Goal: Task Accomplishment & Management: Manage account settings

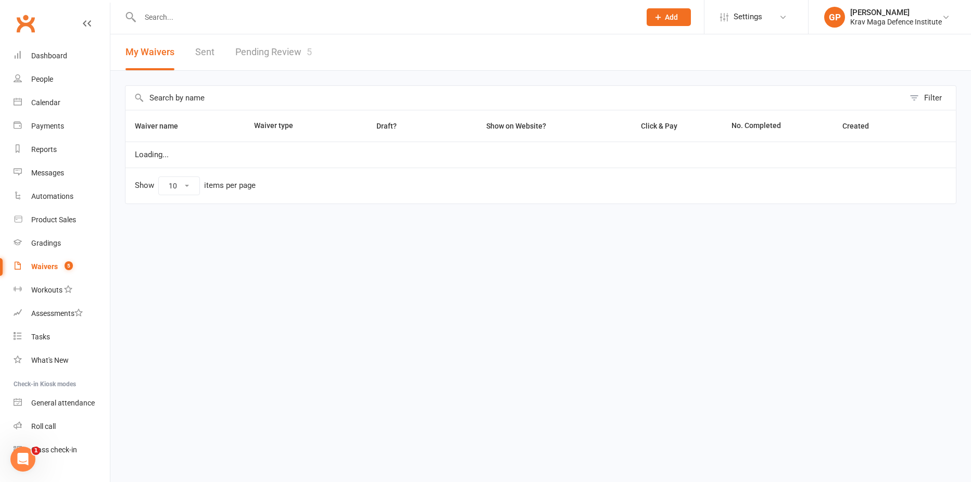
click at [280, 54] on link "Pending Review 5" at bounding box center [273, 52] width 77 height 36
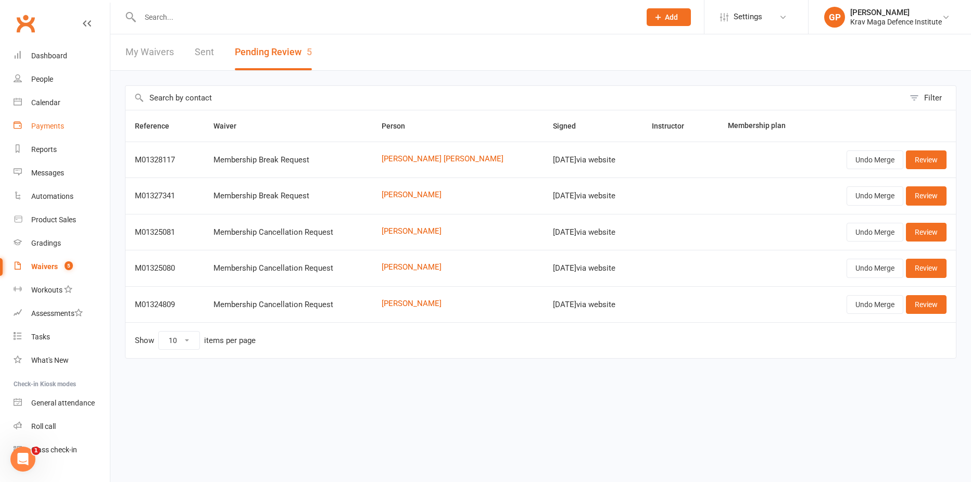
click at [69, 117] on link "Payments" at bounding box center [62, 126] width 96 height 23
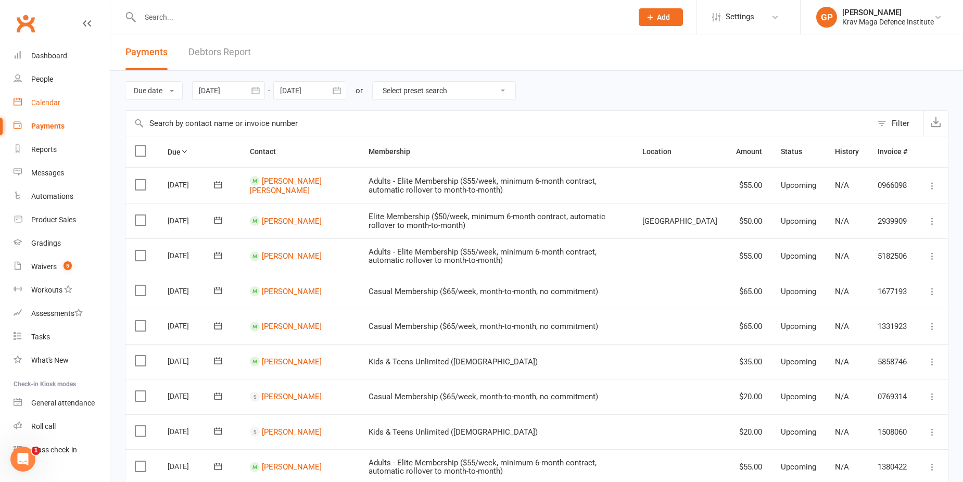
click at [58, 105] on div "Calendar" at bounding box center [45, 102] width 29 height 8
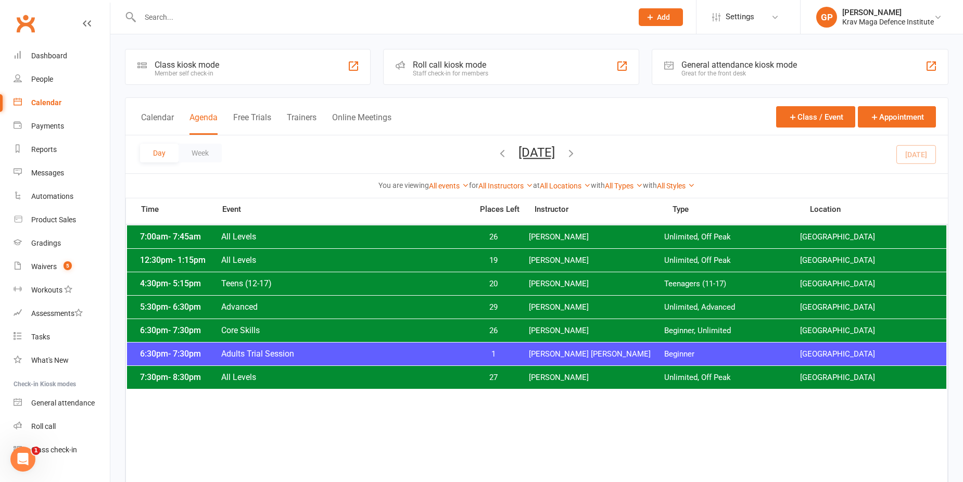
click at [675, 9] on button "Add" at bounding box center [661, 17] width 44 height 18
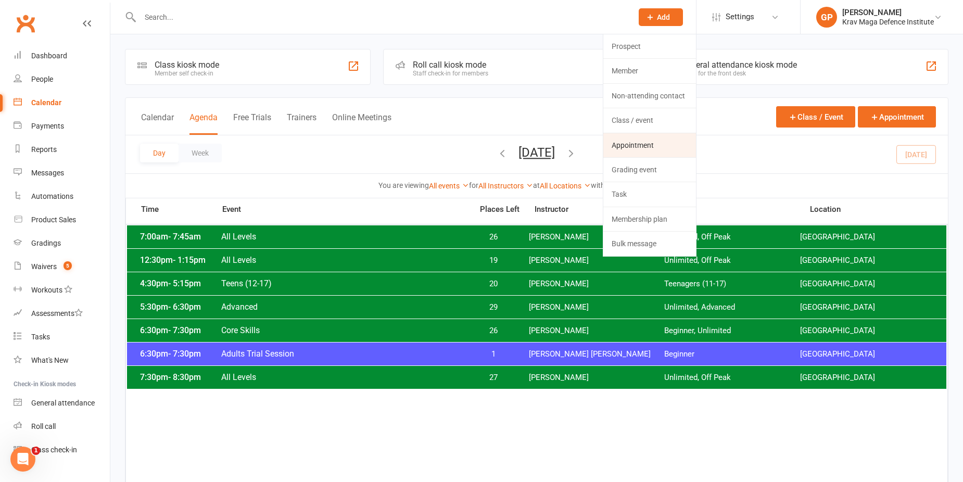
click at [638, 143] on link "Appointment" at bounding box center [649, 145] width 93 height 24
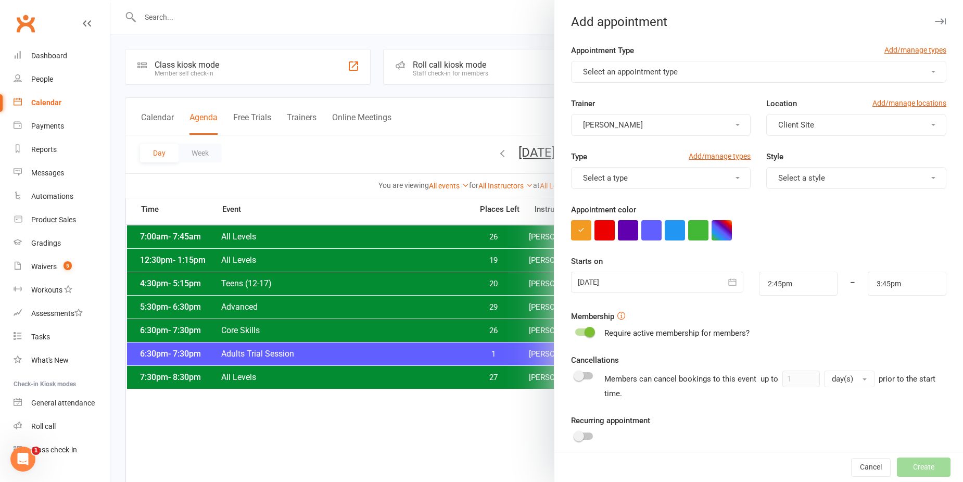
click at [781, 119] on button "Client Site" at bounding box center [856, 125] width 180 height 22
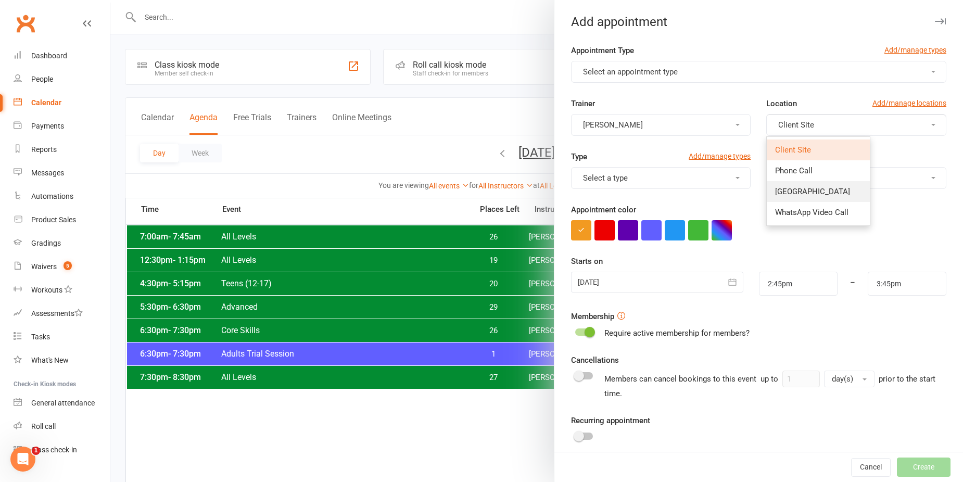
click at [796, 187] on span "[GEOGRAPHIC_DATA]" at bounding box center [812, 191] width 75 height 9
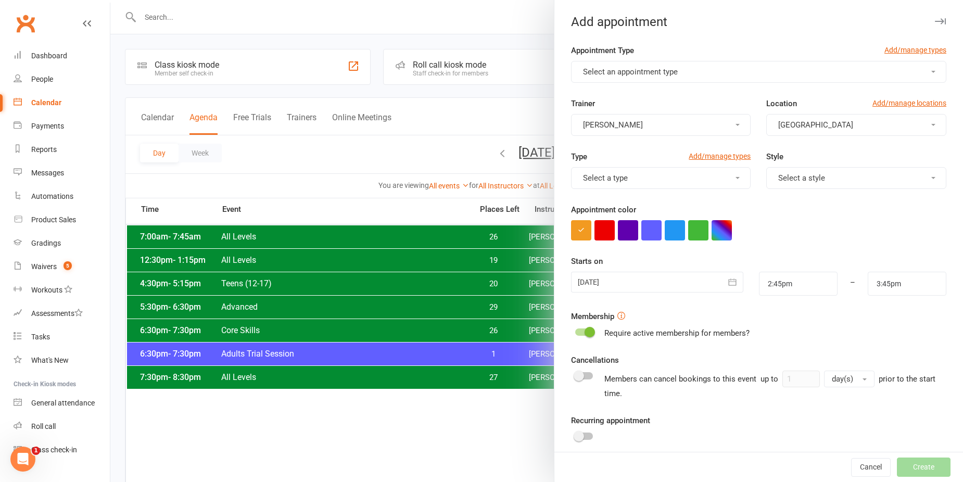
click at [707, 180] on button "Select a type" at bounding box center [661, 178] width 180 height 22
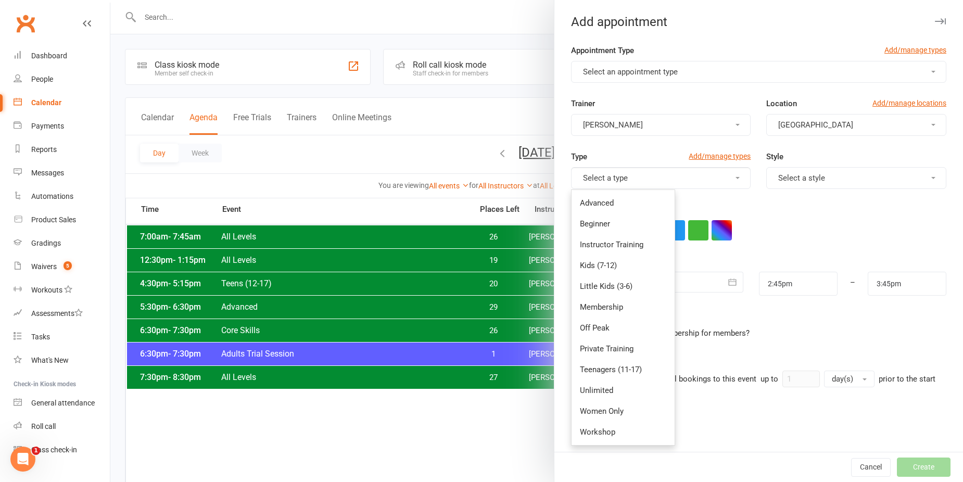
click at [718, 189] on div "Type Add/manage types Select a type Advanced Beginner Instructor Training Kids …" at bounding box center [758, 176] width 391 height 53
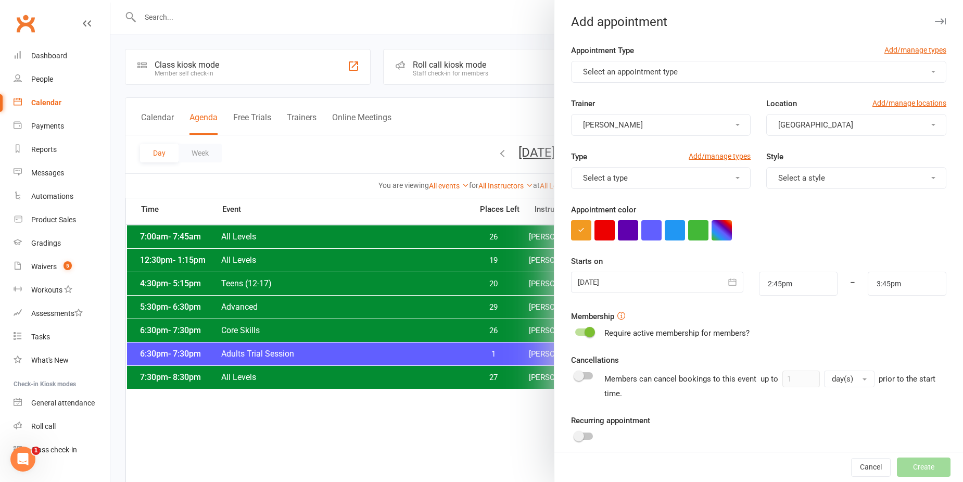
click at [644, 59] on div "Appointment Type Add/manage types" at bounding box center [758, 52] width 375 height 17
click at [643, 69] on span "Select an appointment type" at bounding box center [630, 71] width 95 height 9
click at [619, 100] on span "Private Training" at bounding box center [607, 96] width 54 height 9
type input "3:35pm"
click at [823, 179] on button "Select a style" at bounding box center [856, 178] width 180 height 22
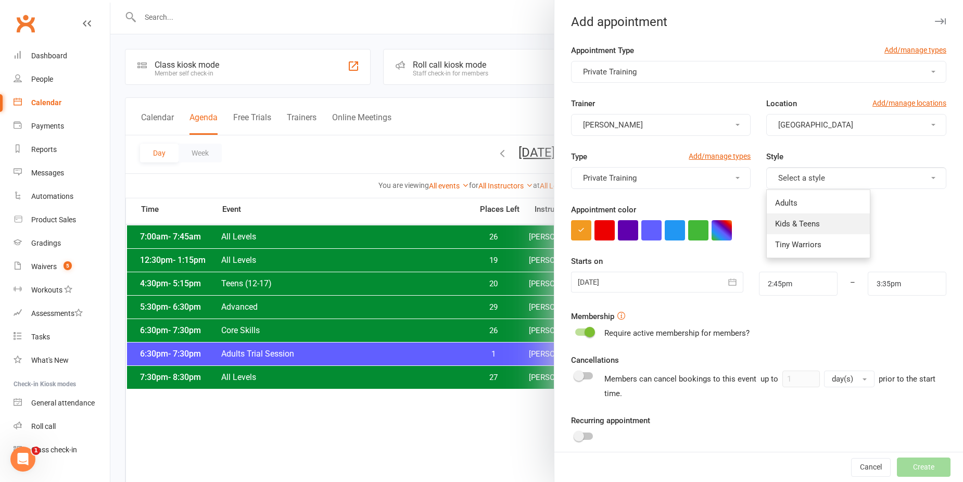
click at [806, 223] on span "Kids & Teens" at bounding box center [797, 223] width 45 height 9
click at [784, 285] on input "2:45pm" at bounding box center [798, 284] width 79 height 24
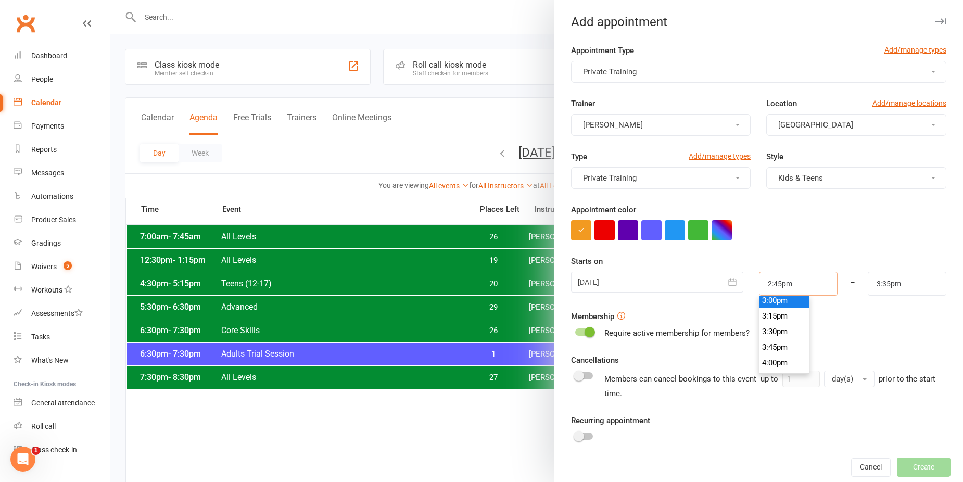
scroll to position [958, 0]
type input "3:30pm"
click at [780, 313] on li "3:30pm" at bounding box center [784, 315] width 50 height 16
click at [868, 282] on input "3:35pm" at bounding box center [907, 284] width 79 height 24
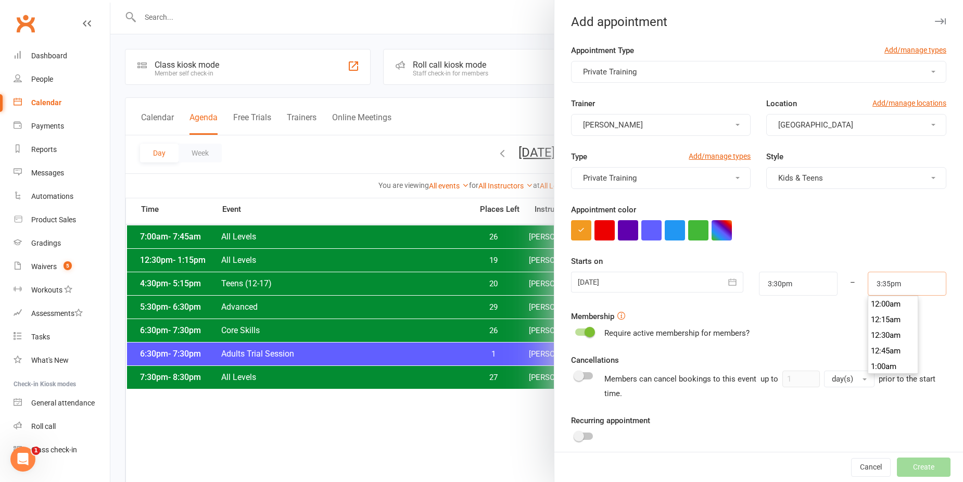
scroll to position [953, 0]
click at [843, 260] on div "Starts on [DATE] [DATE] Sun Mon Tue Wed Thu Fri Sat 31 27 28 29 30 31 01 02 32 …" at bounding box center [758, 275] width 375 height 41
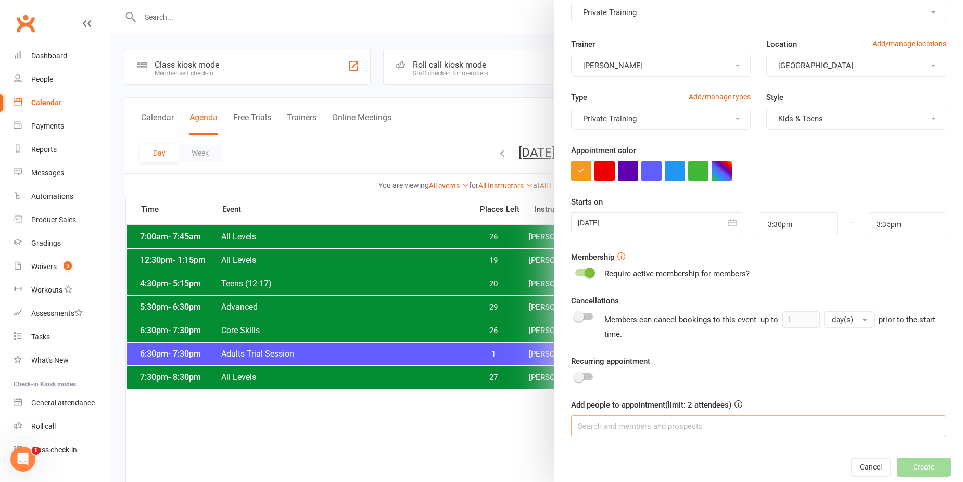
click at [627, 428] on input at bounding box center [758, 426] width 375 height 22
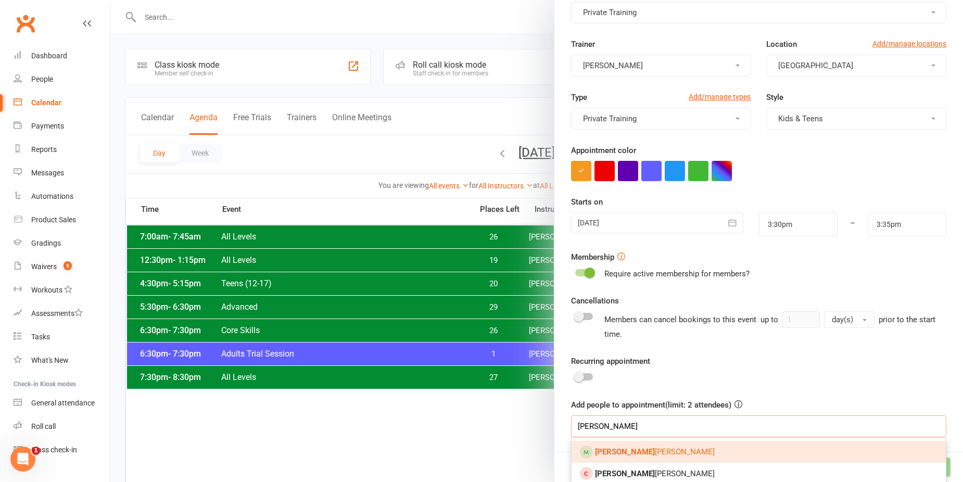
type input "[PERSON_NAME]"
click at [655, 449] on link "[PERSON_NAME]" at bounding box center [759, 452] width 374 height 22
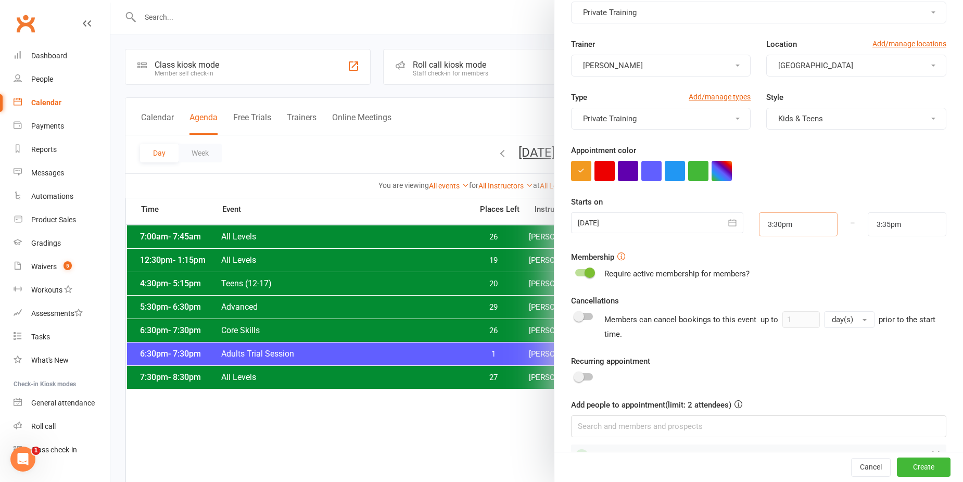
click at [802, 229] on input "3:30pm" at bounding box center [798, 224] width 79 height 24
click at [776, 255] on li "3:30pm" at bounding box center [784, 260] width 50 height 16
click at [894, 230] on input "3:35pm" at bounding box center [907, 224] width 79 height 24
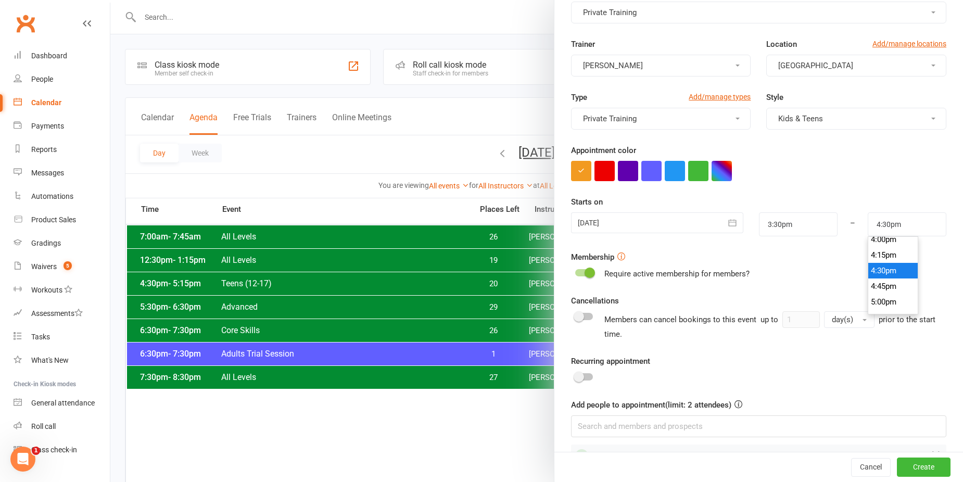
click at [884, 270] on li "4:30pm" at bounding box center [893, 271] width 50 height 16
click at [872, 224] on input "4:30pm" at bounding box center [907, 224] width 79 height 24
type input "4:20pm"
click at [841, 169] on div at bounding box center [758, 171] width 375 height 20
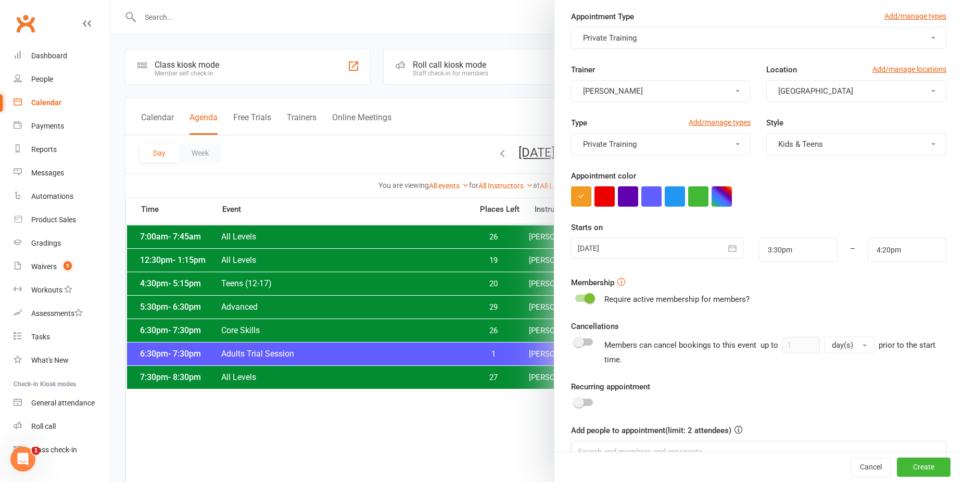
scroll to position [52, 0]
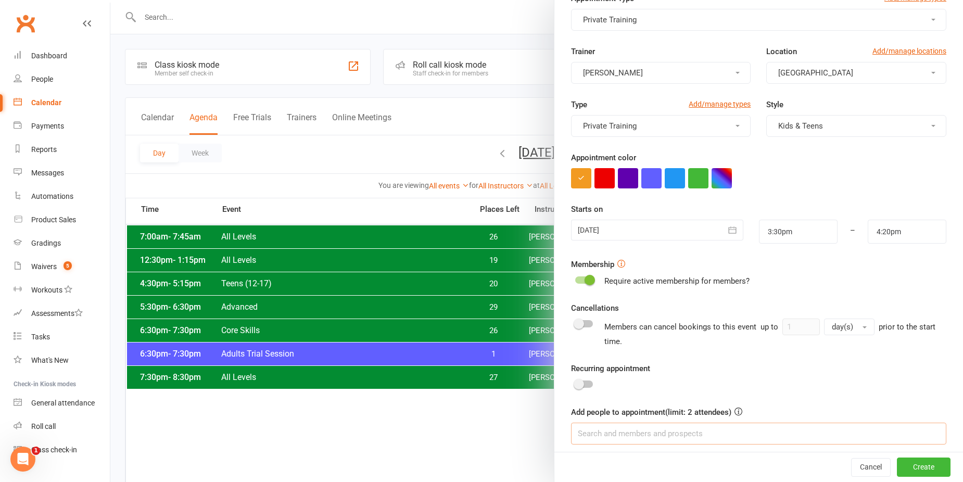
click at [610, 431] on input at bounding box center [758, 434] width 375 height 22
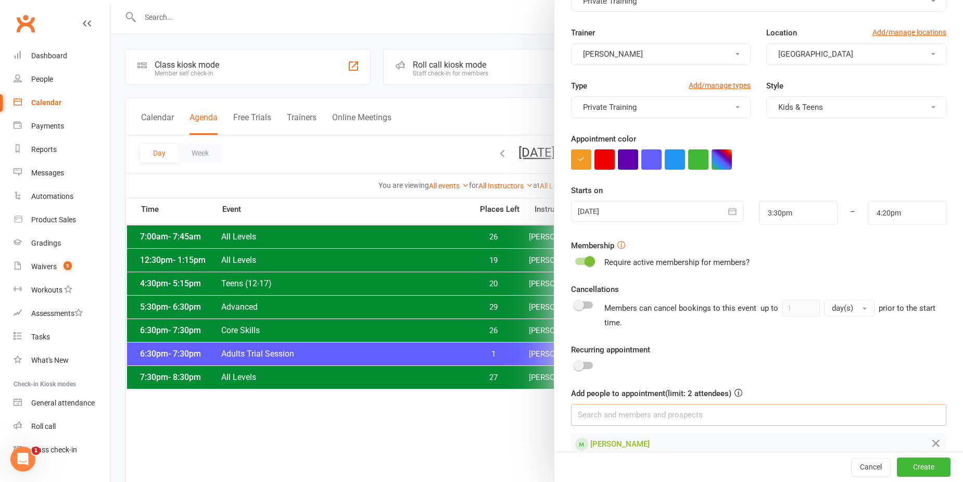
scroll to position [88, 0]
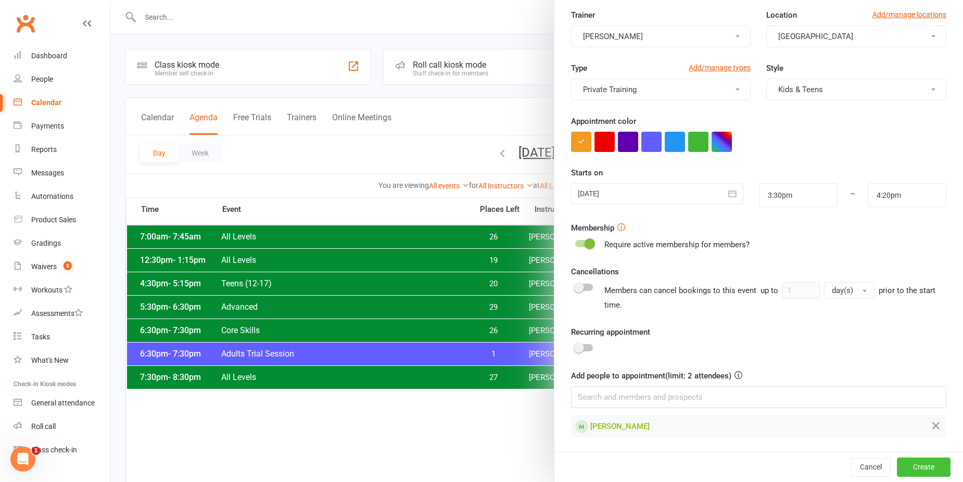
click at [907, 460] on button "Create" at bounding box center [924, 467] width 54 height 19
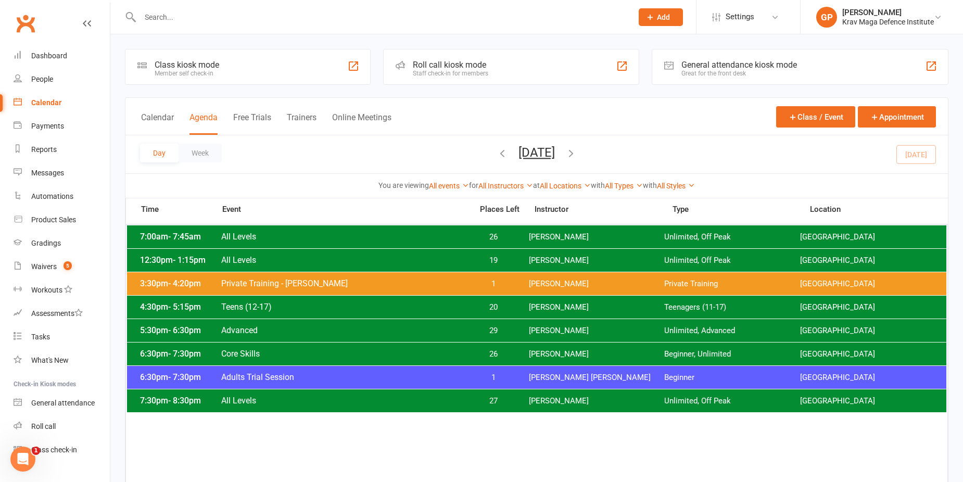
click at [536, 350] on span "[PERSON_NAME]" at bounding box center [597, 354] width 136 height 10
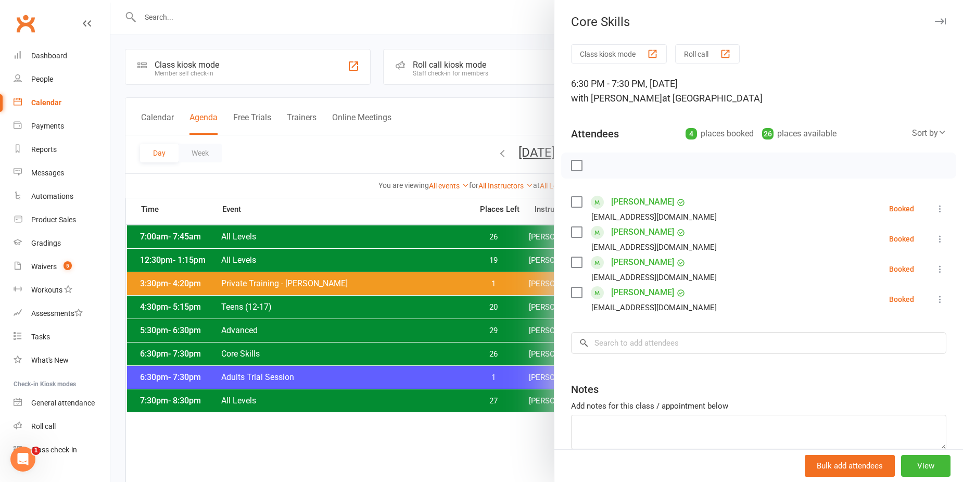
click at [483, 352] on div at bounding box center [536, 241] width 853 height 482
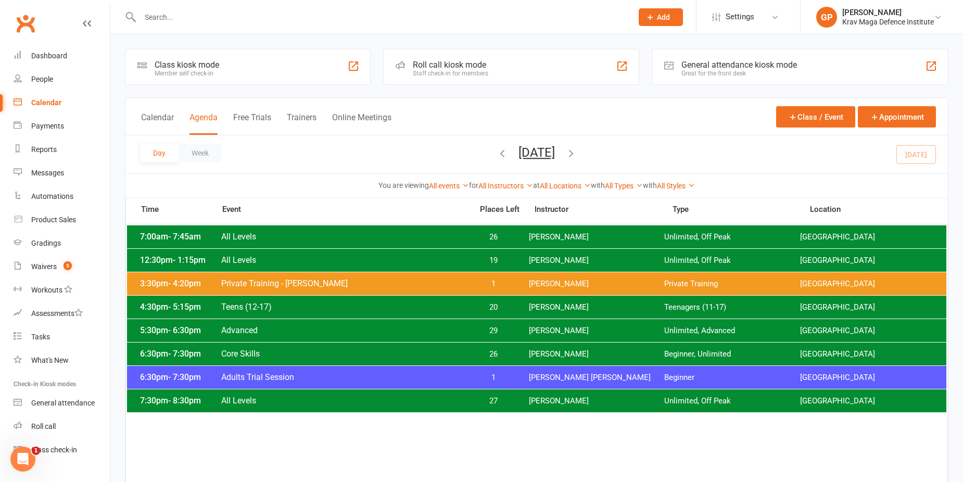
click at [491, 381] on span "1" at bounding box center [493, 378] width 55 height 10
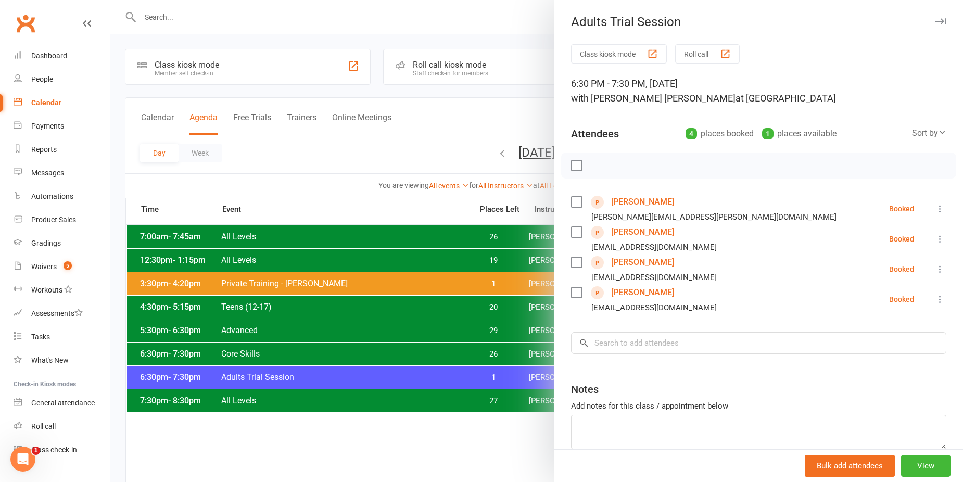
click at [615, 293] on link "[PERSON_NAME]" at bounding box center [642, 292] width 63 height 17
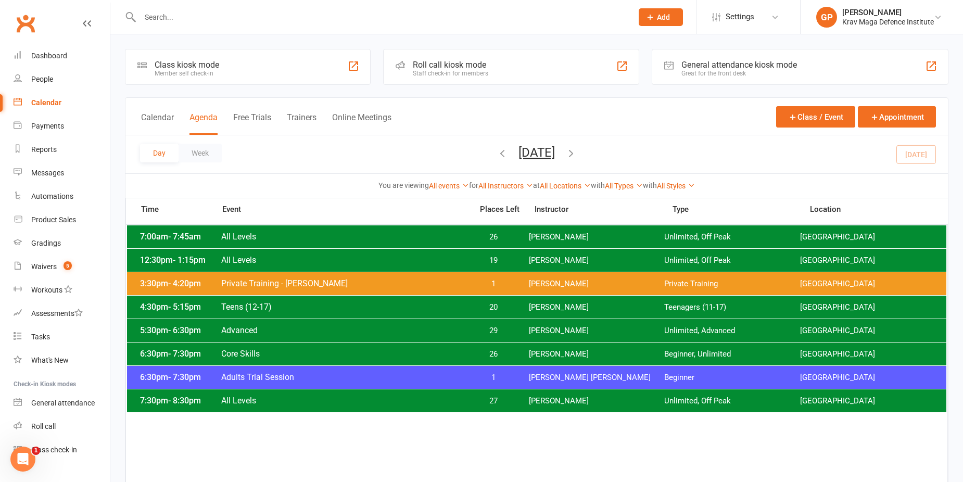
click at [535, 375] on span "[PERSON_NAME] [PERSON_NAME]" at bounding box center [597, 378] width 136 height 10
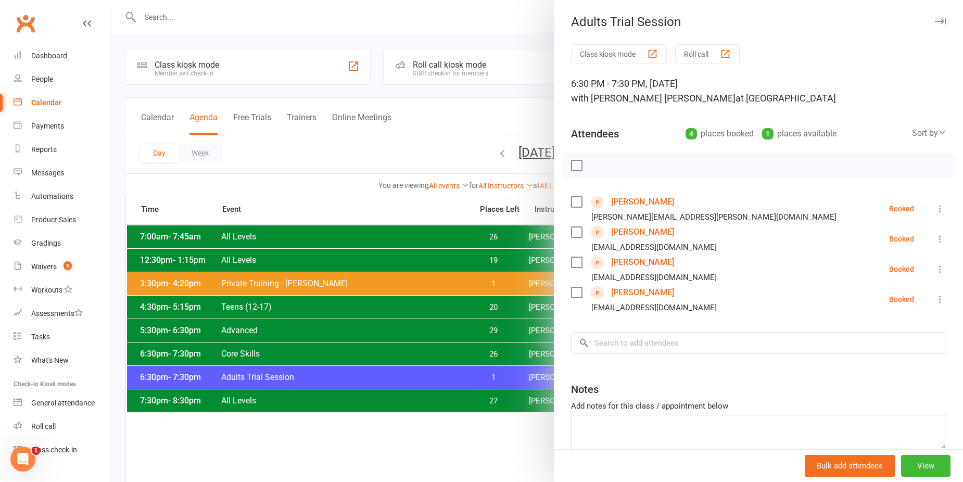
click at [643, 229] on link "[PERSON_NAME]" at bounding box center [642, 232] width 63 height 17
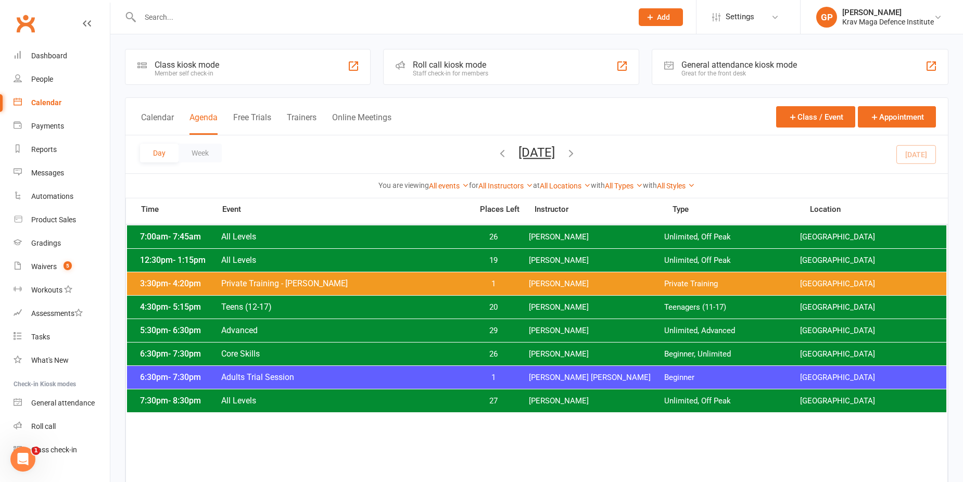
click at [540, 371] on div "6:30pm - 7:30pm Adults Trial Session 1 [PERSON_NAME] [PERSON_NAME] Beginner [GE…" at bounding box center [536, 377] width 819 height 23
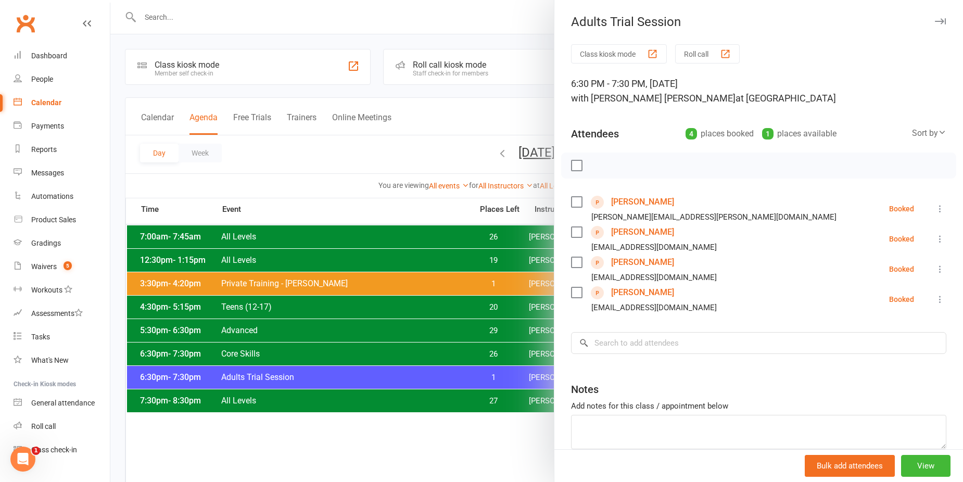
click at [632, 206] on link "[PERSON_NAME]" at bounding box center [642, 202] width 63 height 17
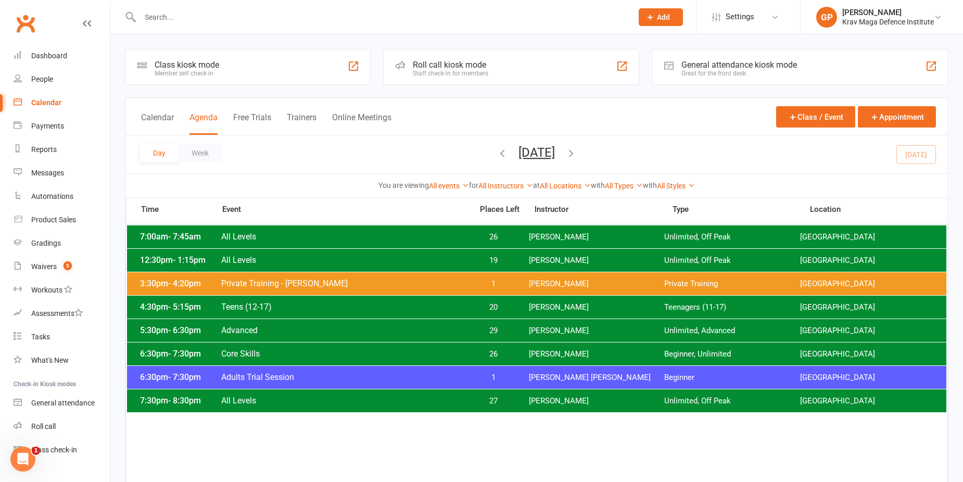
click at [522, 385] on div "6:30pm - 7:30pm Adults Trial Session 1 [PERSON_NAME] [PERSON_NAME] Beginner [GE…" at bounding box center [536, 377] width 819 height 23
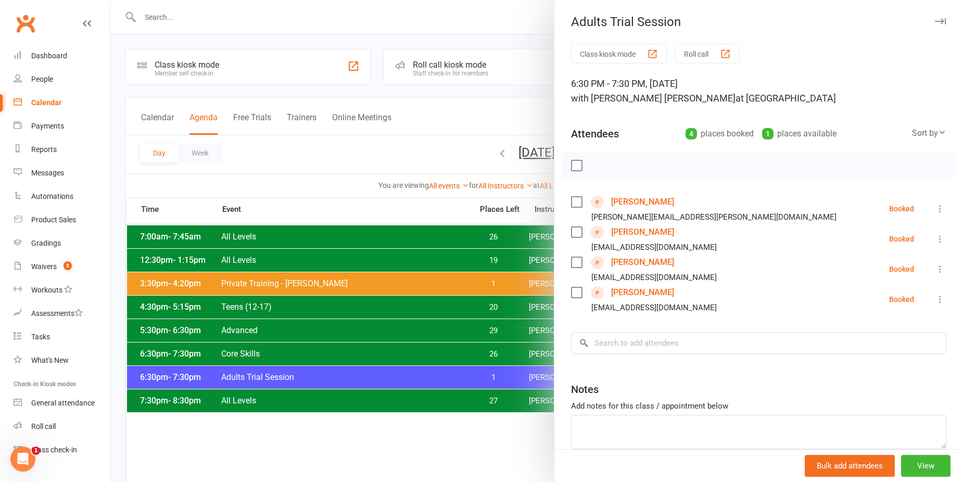
click at [640, 264] on link "[PERSON_NAME]" at bounding box center [642, 262] width 63 height 17
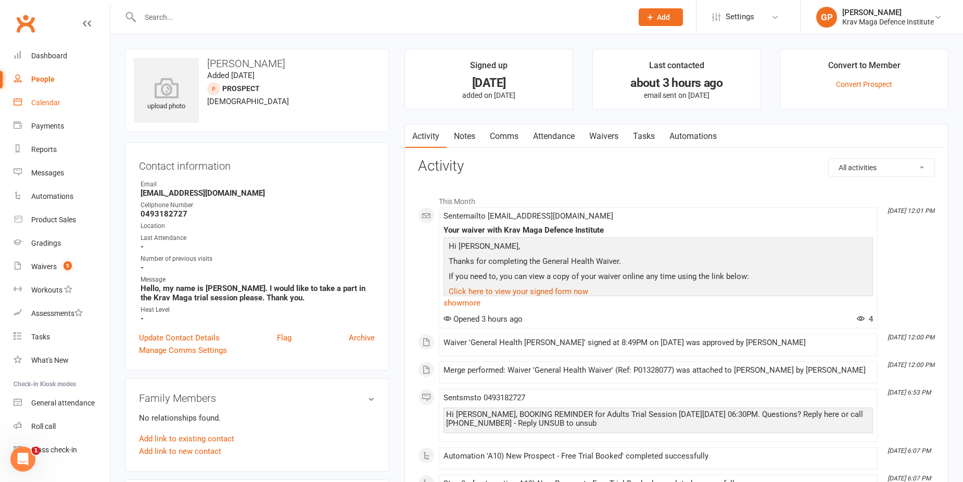
click at [64, 97] on link "Calendar" at bounding box center [62, 102] width 96 height 23
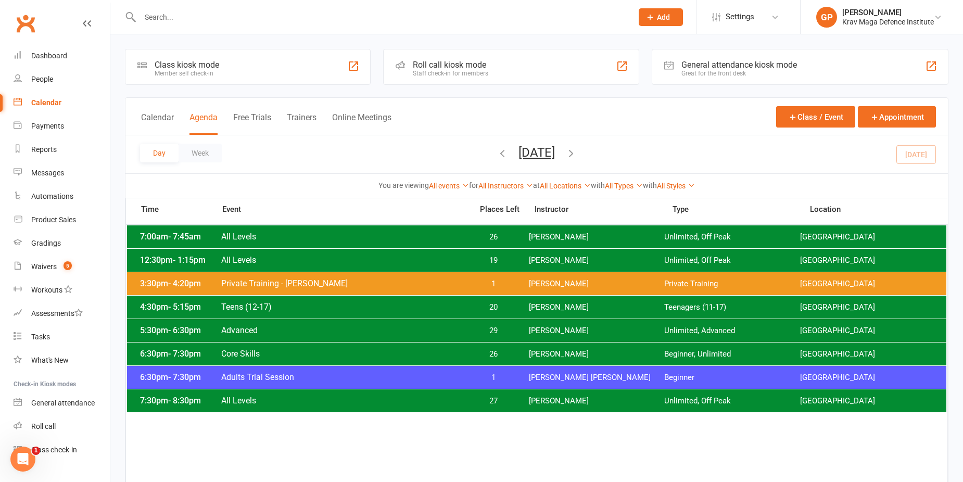
click at [459, 382] on span "Adults Trial Session" at bounding box center [344, 377] width 246 height 10
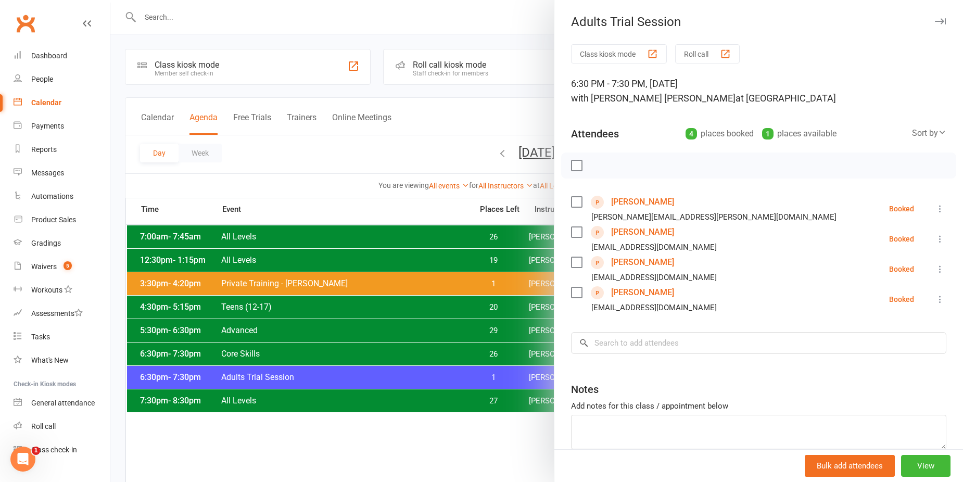
click at [342, 165] on div at bounding box center [536, 241] width 853 height 482
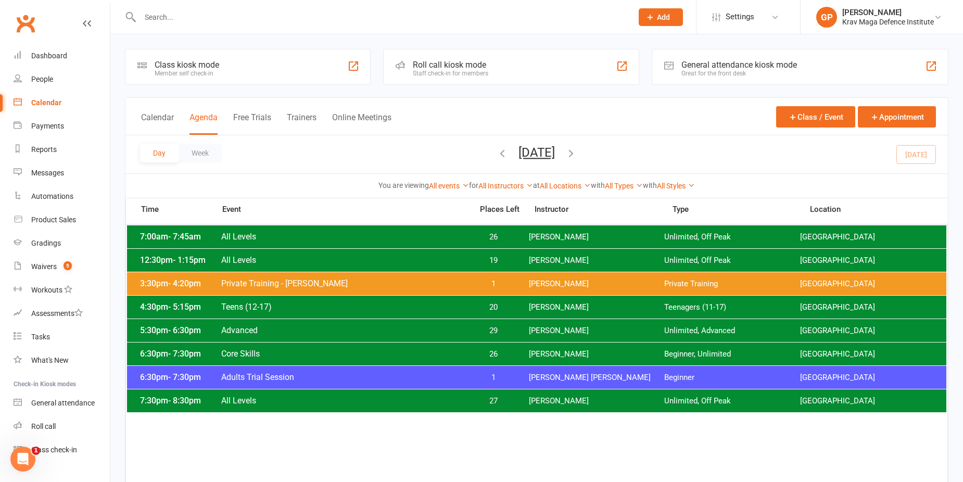
click at [433, 372] on span "Adults Trial Session" at bounding box center [344, 377] width 246 height 10
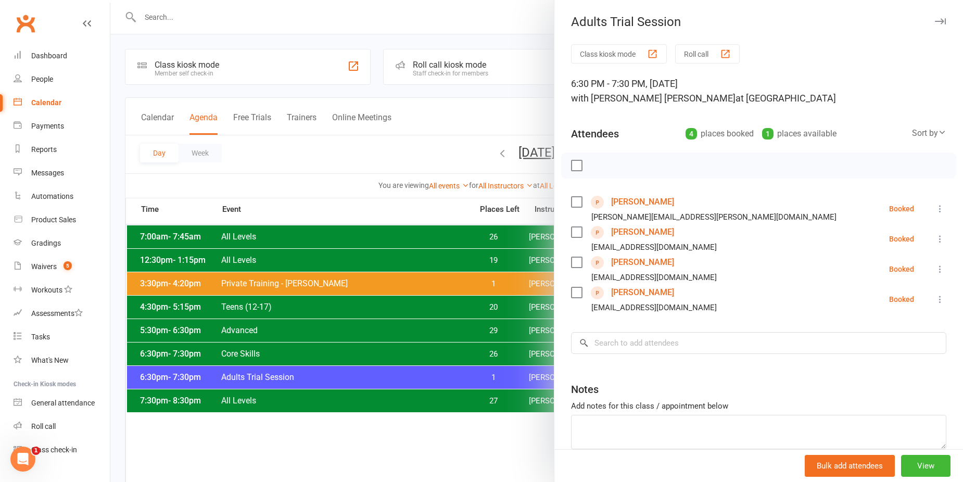
click at [311, 168] on div at bounding box center [536, 241] width 853 height 482
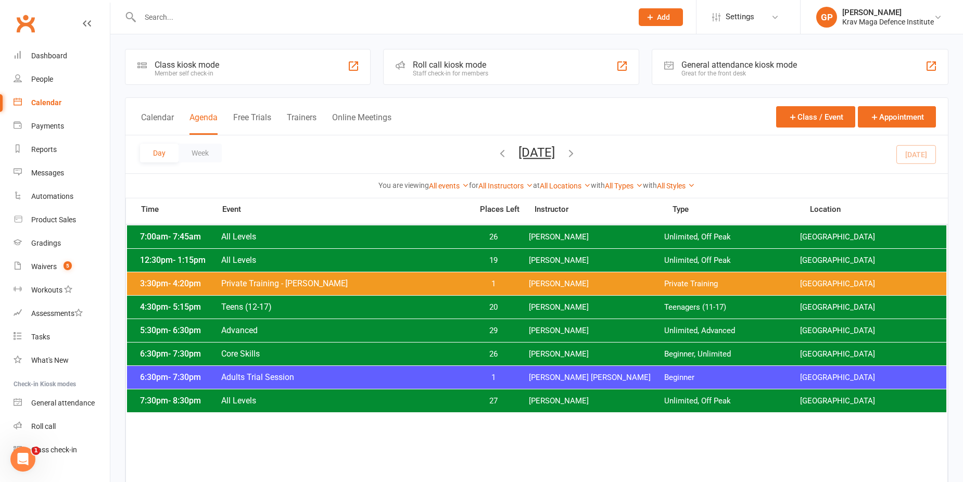
click at [577, 154] on icon "button" at bounding box center [570, 152] width 11 height 11
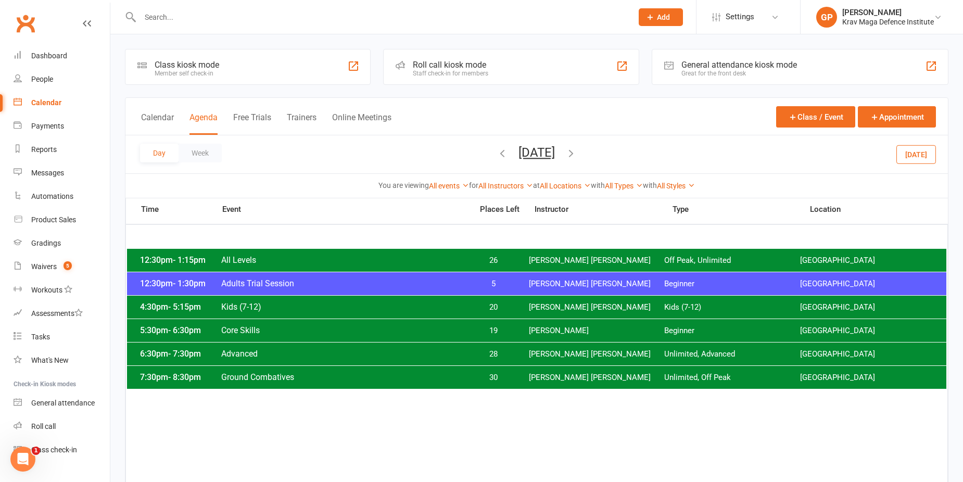
click at [577, 150] on icon "button" at bounding box center [570, 152] width 11 height 11
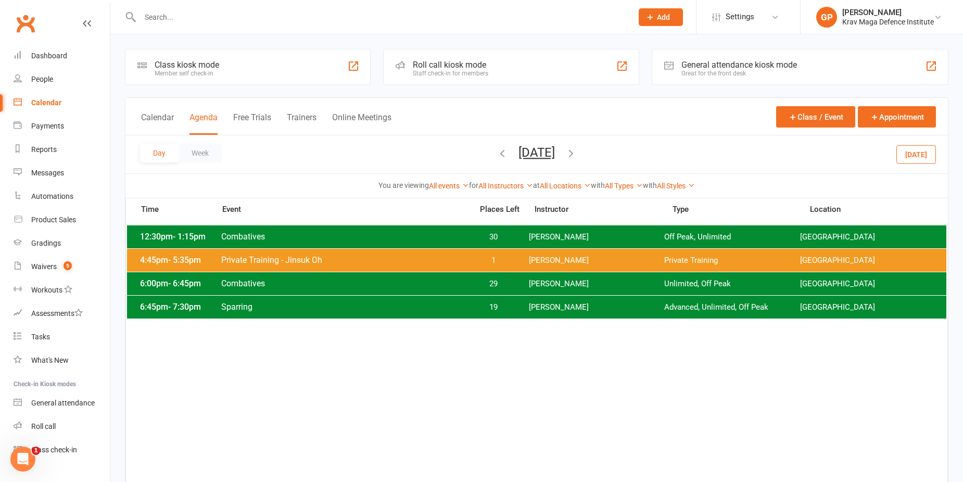
click at [577, 154] on icon "button" at bounding box center [570, 152] width 11 height 11
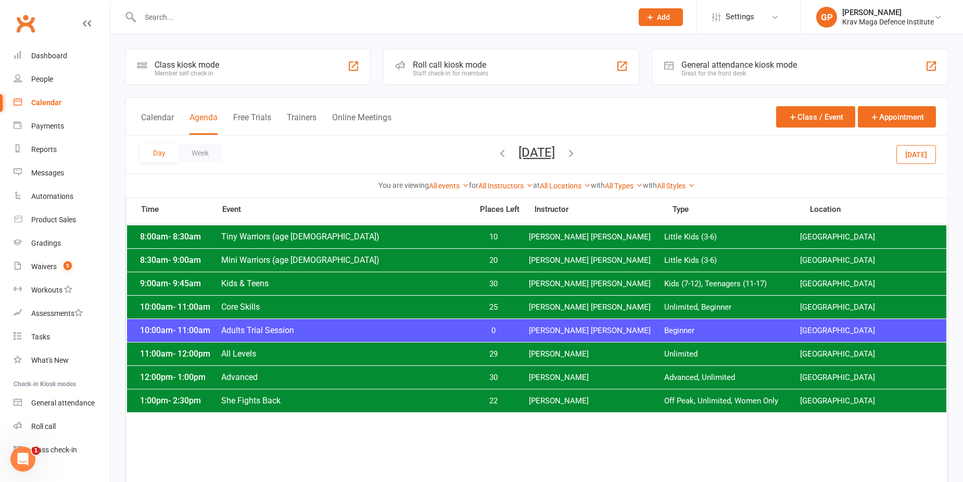
click at [475, 326] on span "0" at bounding box center [493, 331] width 55 height 10
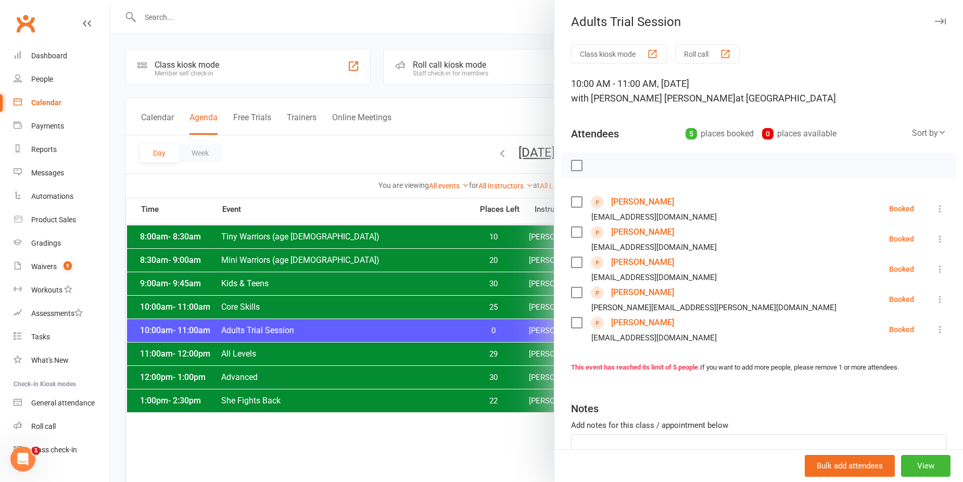
click at [326, 188] on div at bounding box center [536, 241] width 853 height 482
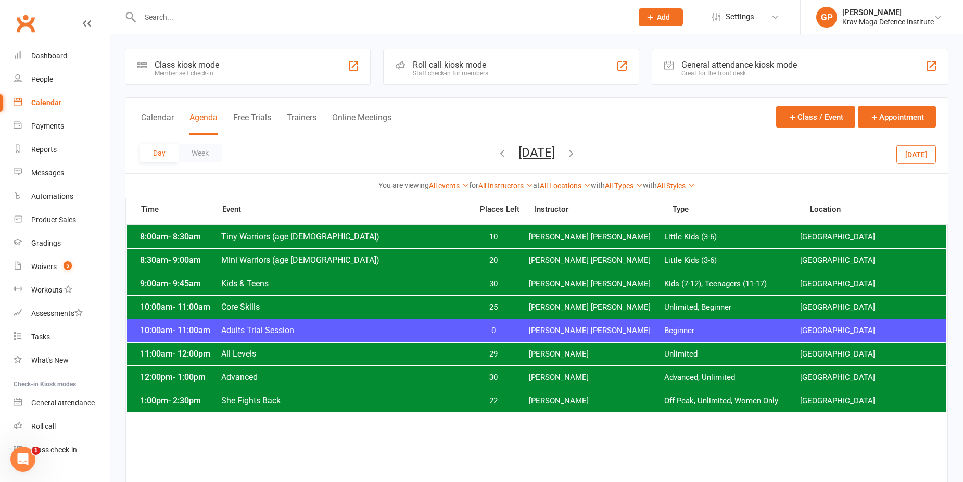
click at [463, 403] on span "She Fights Back" at bounding box center [344, 401] width 246 height 10
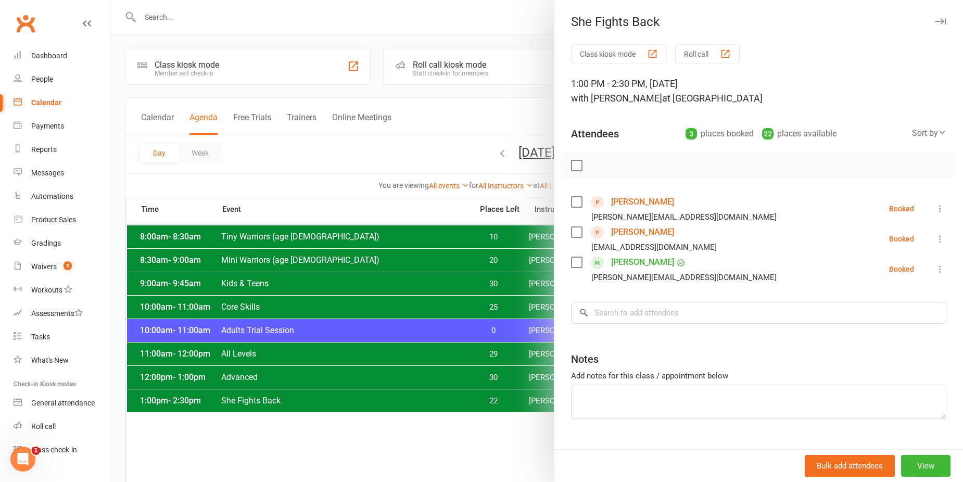
click at [374, 159] on div at bounding box center [536, 241] width 853 height 482
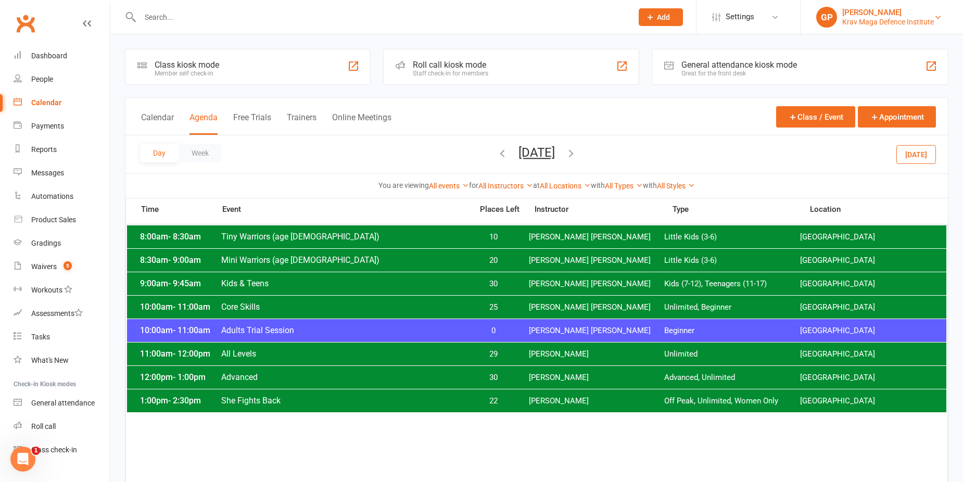
click at [877, 23] on div "Krav Maga Defence Institute" at bounding box center [888, 21] width 92 height 9
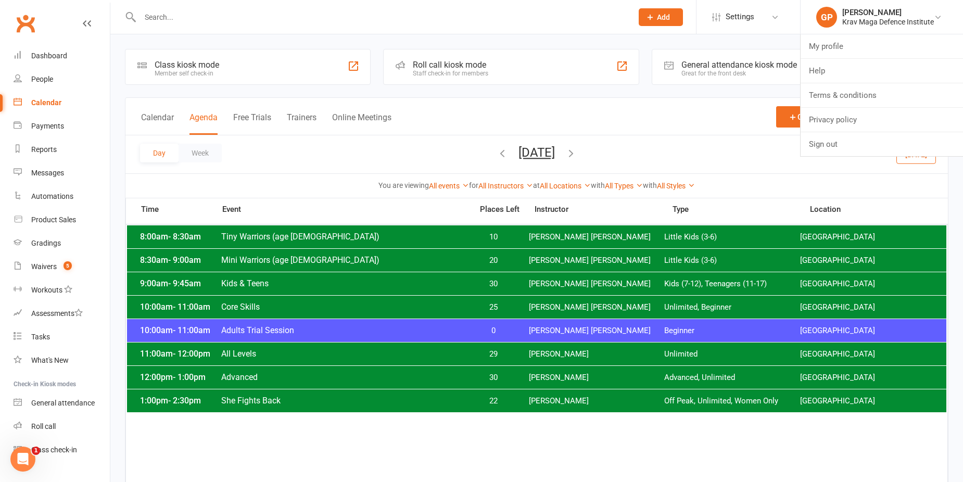
click at [675, 18] on button "Add" at bounding box center [661, 17] width 44 height 18
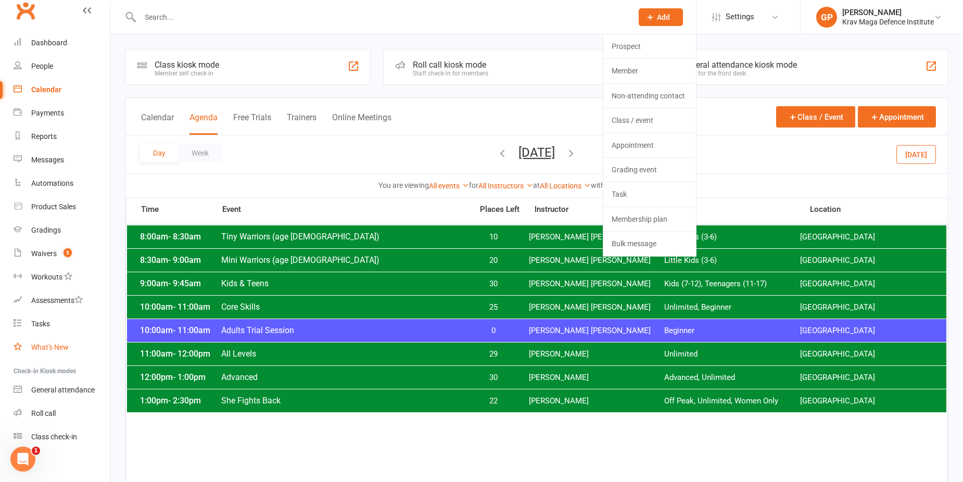
scroll to position [19, 0]
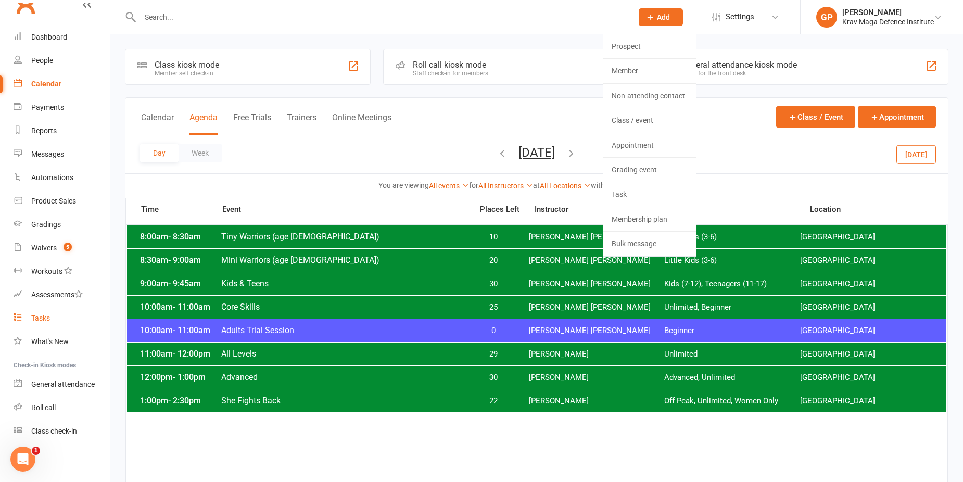
click at [64, 318] on link "Tasks" at bounding box center [62, 318] width 96 height 23
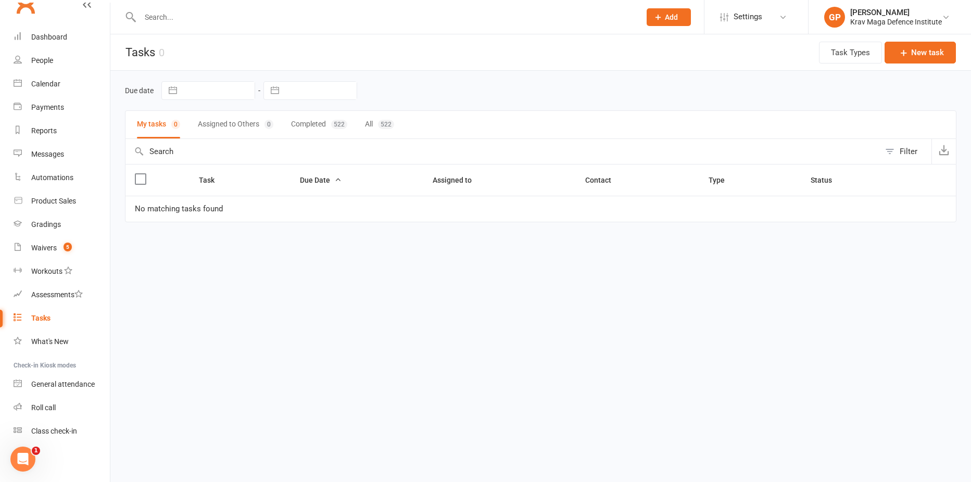
click at [228, 125] on button "Assigned to Others 0" at bounding box center [235, 125] width 75 height 28
click at [321, 128] on button "Completed 522" at bounding box center [321, 125] width 56 height 28
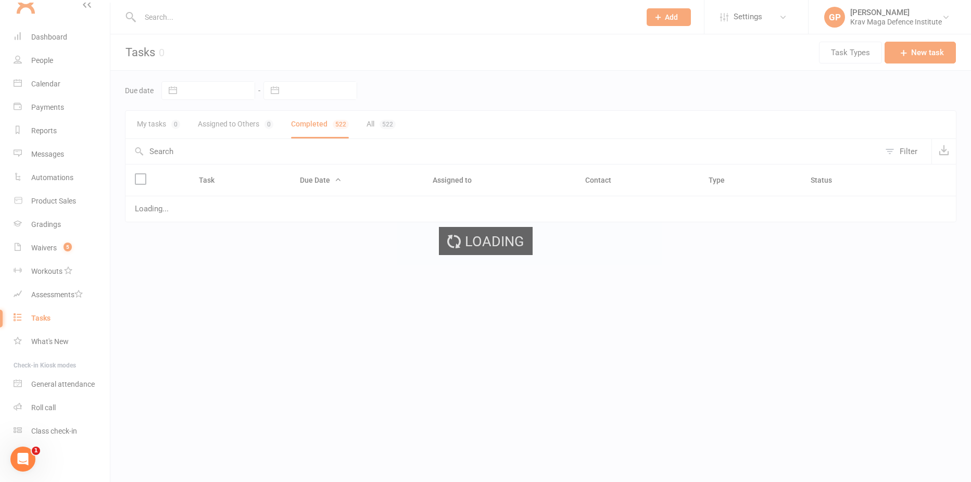
click at [239, 124] on div "Loading" at bounding box center [485, 241] width 971 height 482
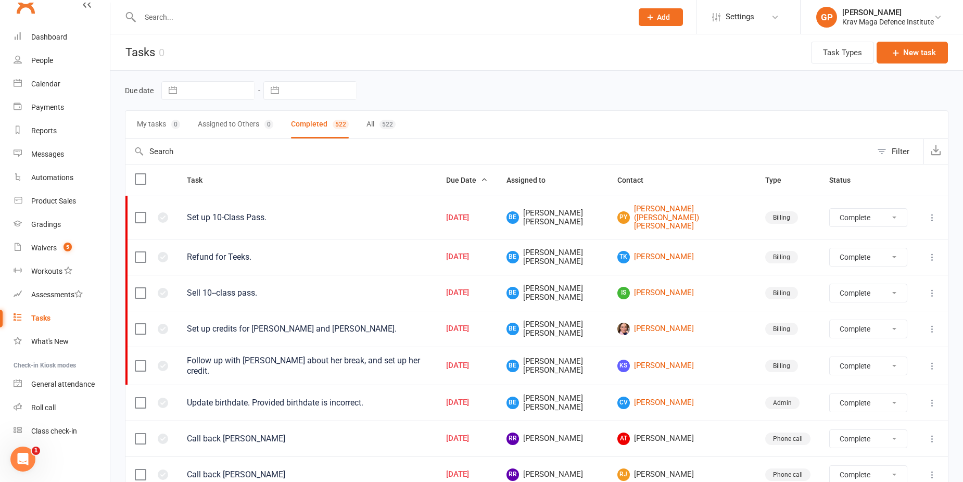
click at [239, 124] on button "Assigned to Others 0" at bounding box center [235, 125] width 75 height 28
select select "finished"
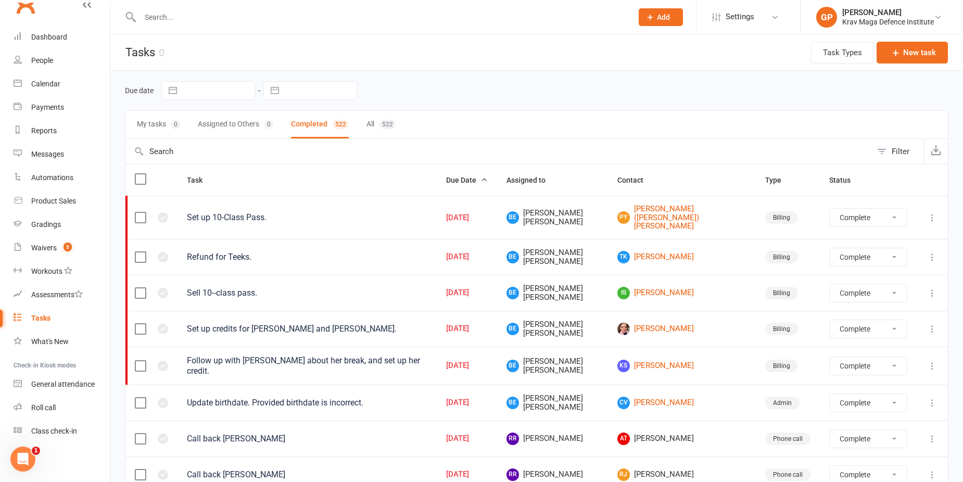
select select "finished"
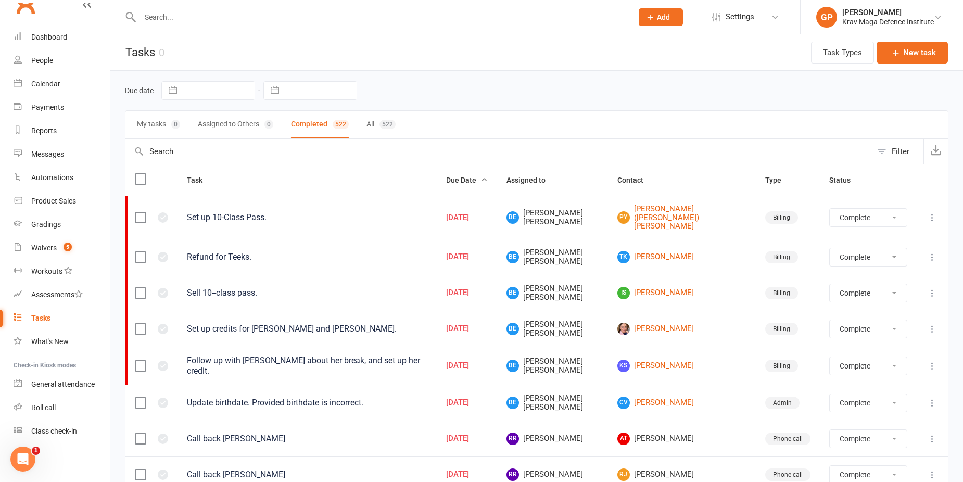
select select "finished"
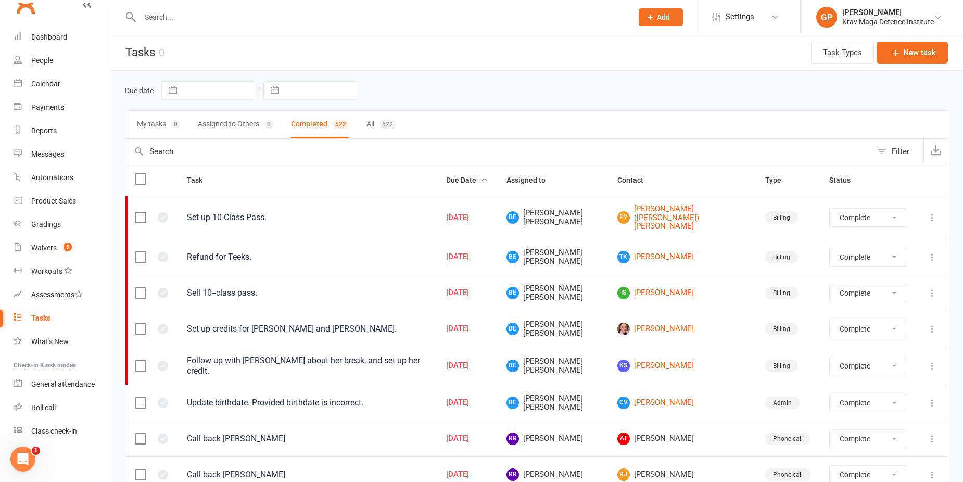
select select "finished"
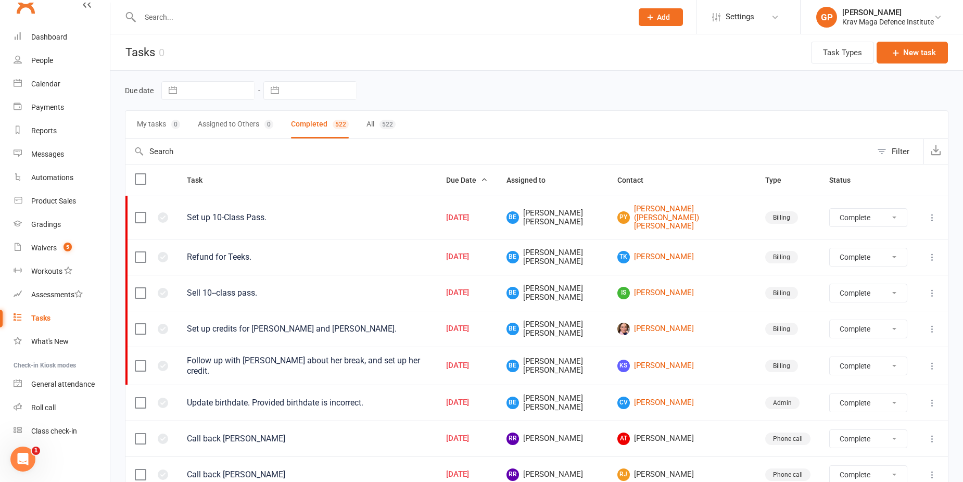
select select "finished"
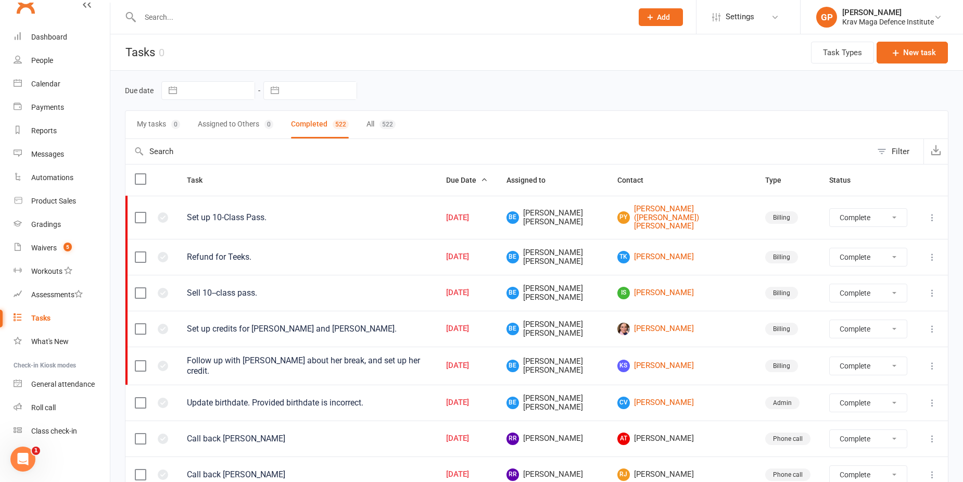
select select "finished"
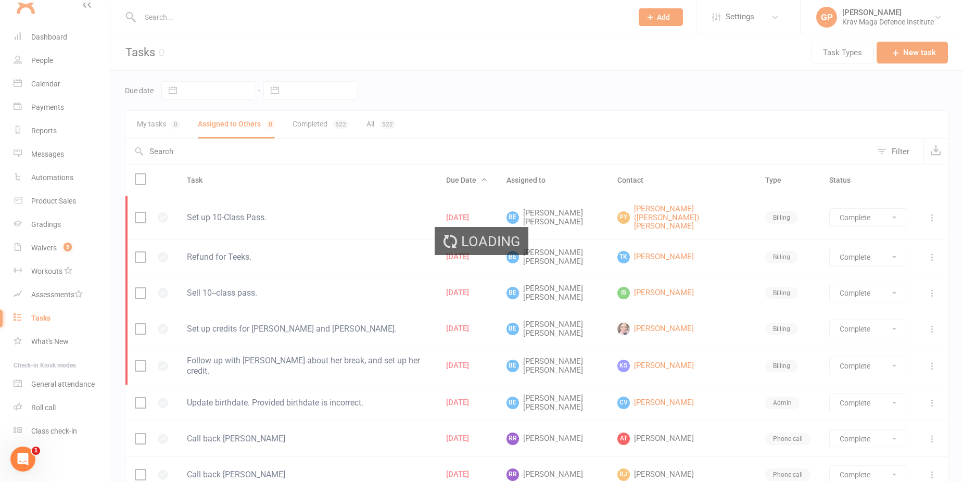
select select "finished"
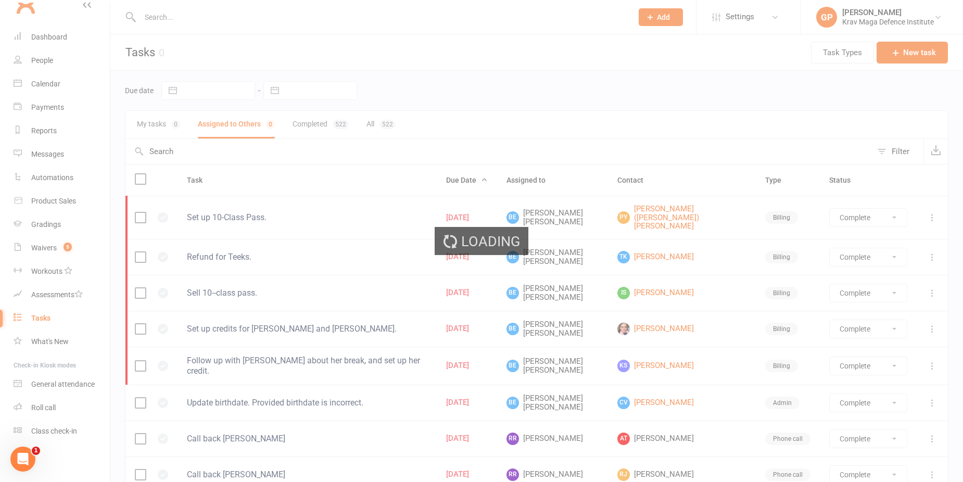
select select "finished"
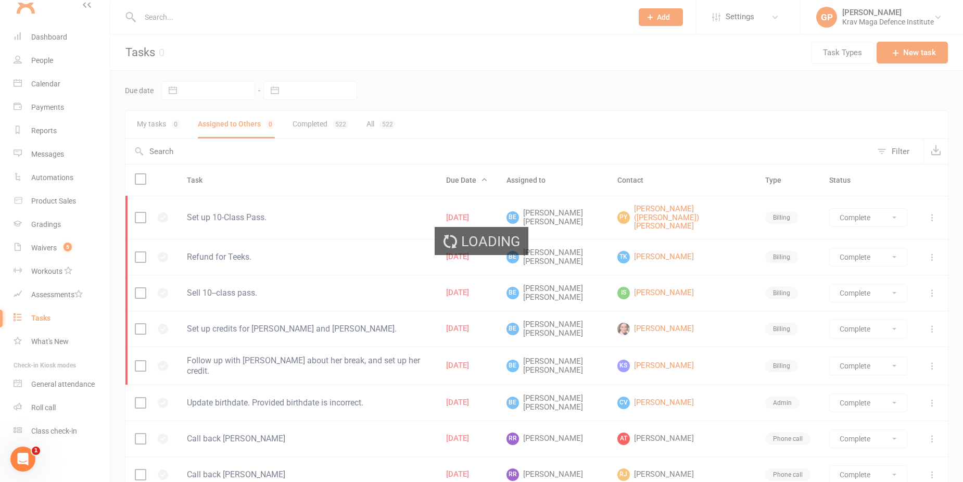
select select "finished"
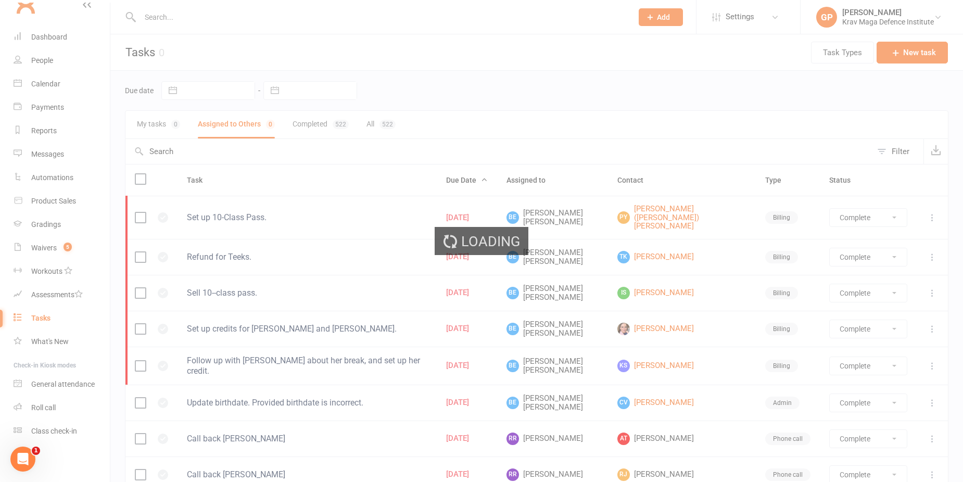
select select "finished"
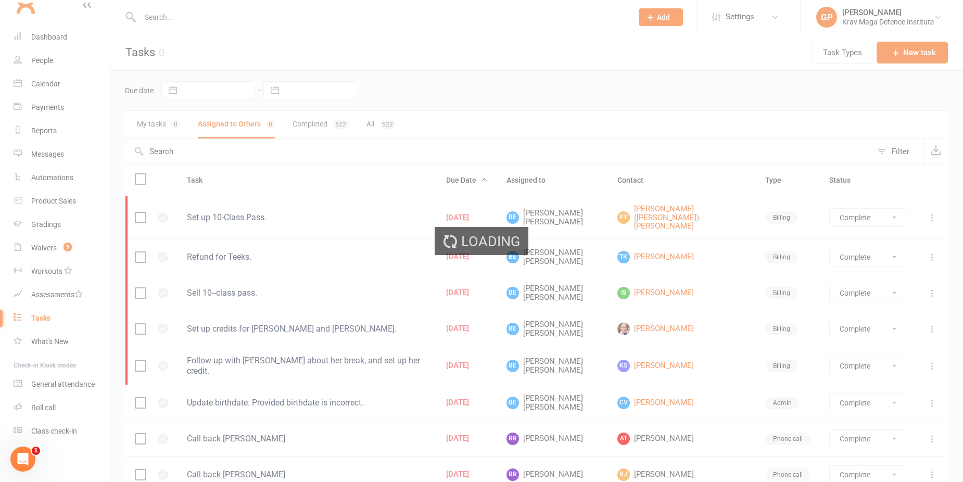
select select "finished"
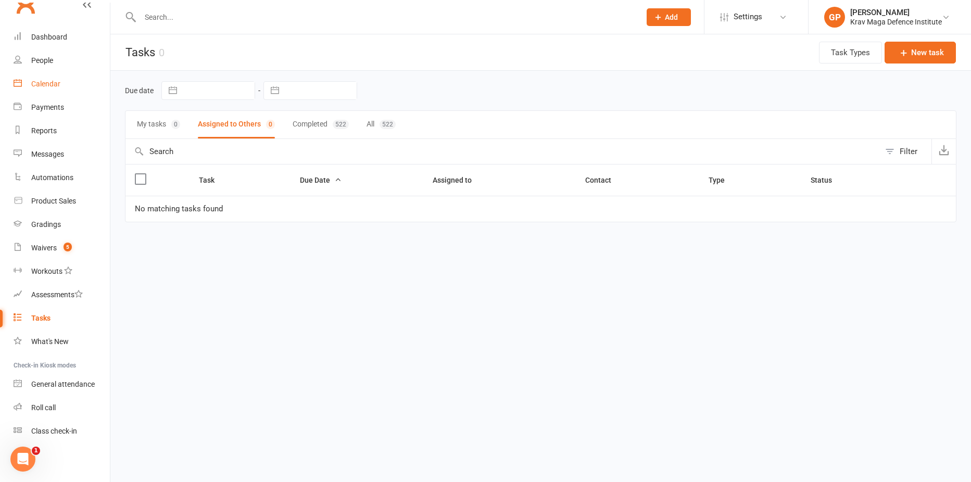
click at [47, 87] on div "Calendar" at bounding box center [45, 84] width 29 height 8
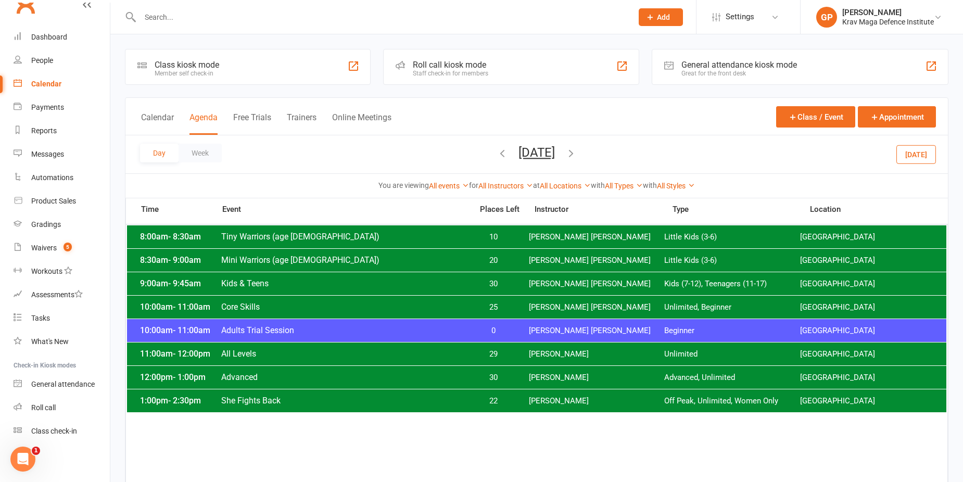
click at [917, 148] on button "[DATE]" at bounding box center [916, 154] width 40 height 19
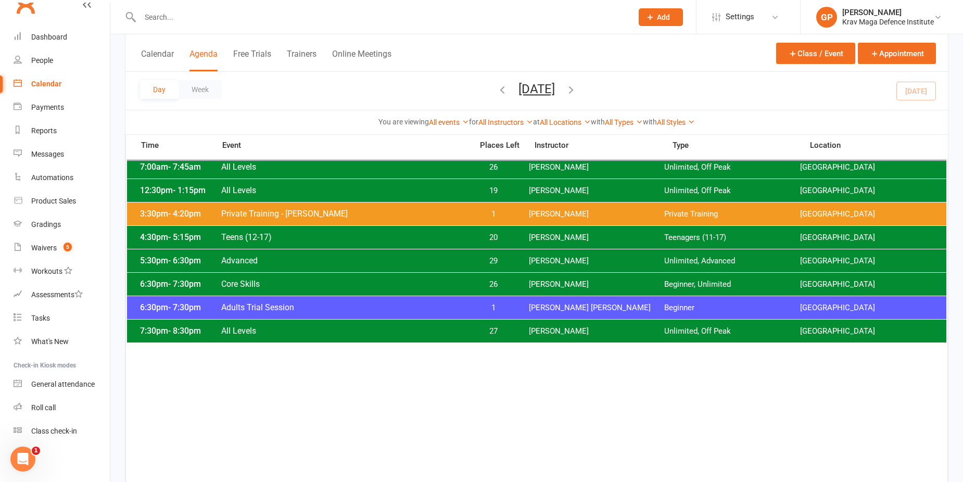
scroll to position [52, 0]
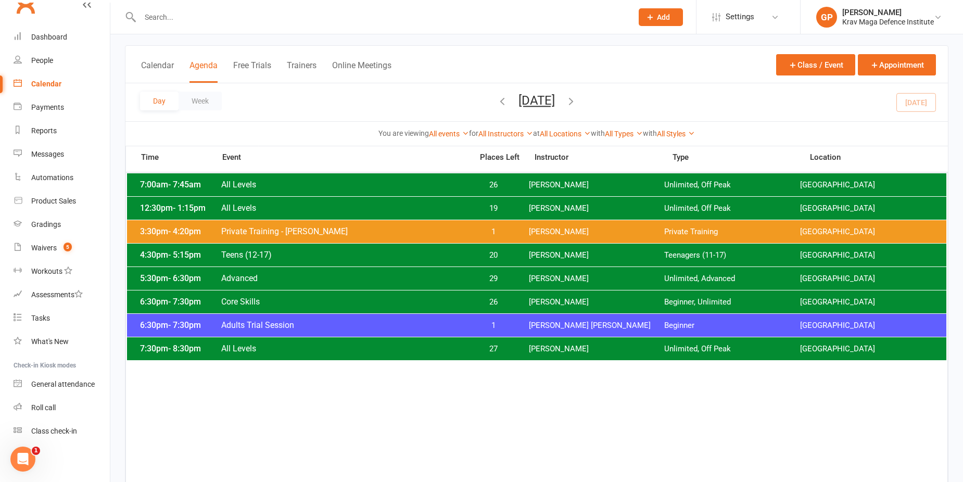
click at [488, 320] on div "6:30pm - 7:30pm Adults Trial Session 1 [PERSON_NAME] [PERSON_NAME] Beginner [GE…" at bounding box center [536, 325] width 819 height 23
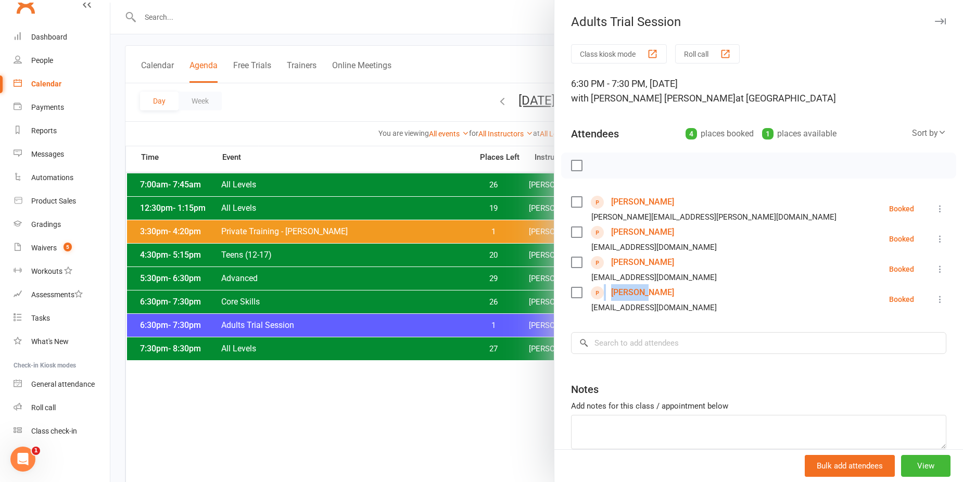
drag, startPoint x: 662, startPoint y: 291, endPoint x: 593, endPoint y: 294, distance: 68.8
click at [593, 294] on div "[PERSON_NAME] [EMAIL_ADDRESS][DOMAIN_NAME]" at bounding box center [646, 299] width 150 height 30
drag, startPoint x: 593, startPoint y: 294, endPoint x: 692, endPoint y: 302, distance: 98.7
click at [692, 302] on li "[PERSON_NAME] [EMAIL_ADDRESS][DOMAIN_NAME] Booked More info Remove Check in [PE…" at bounding box center [758, 299] width 375 height 30
click at [282, 119] on div at bounding box center [536, 241] width 853 height 482
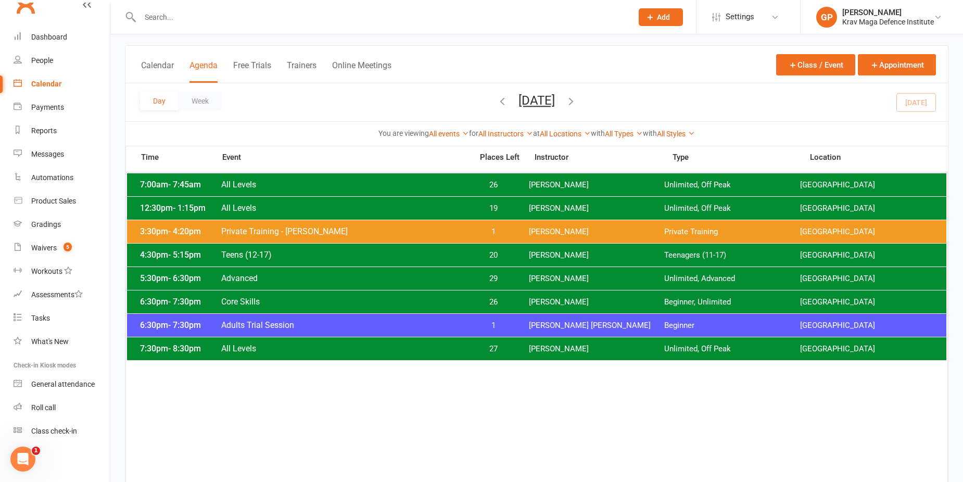
click at [296, 248] on div "4:30pm - 5:15pm Teens (12-17) 20 [PERSON_NAME] Teenagers (11-17) [GEOGRAPHIC_DA…" at bounding box center [536, 255] width 819 height 23
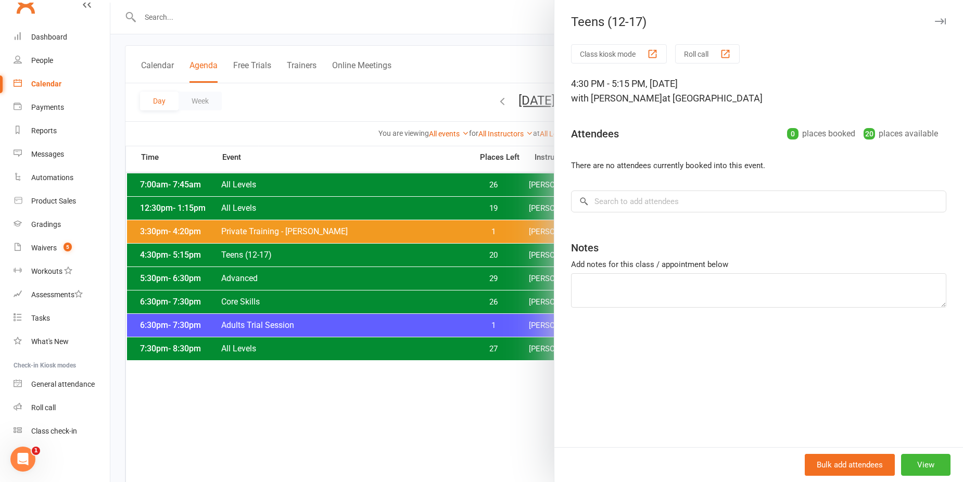
click at [278, 199] on div at bounding box center [536, 241] width 853 height 482
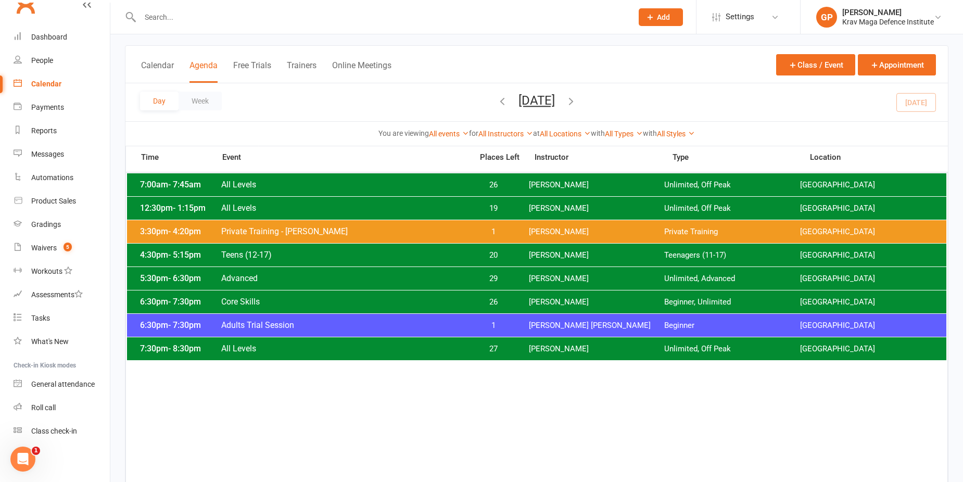
click at [310, 234] on span "Private Training - [PERSON_NAME]" at bounding box center [344, 231] width 246 height 10
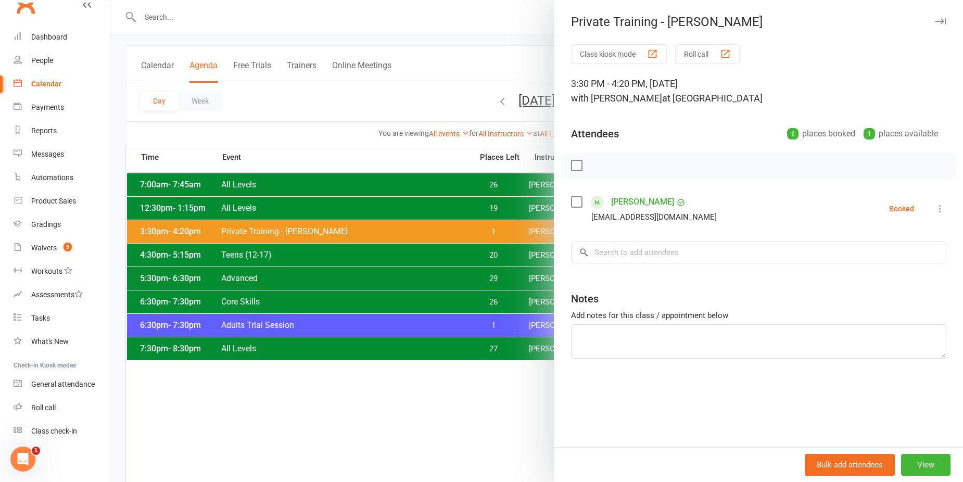
click at [935, 209] on icon at bounding box center [940, 209] width 10 height 10
click at [897, 275] on link "Check in" at bounding box center [894, 270] width 103 height 21
click at [322, 156] on div at bounding box center [536, 241] width 853 height 482
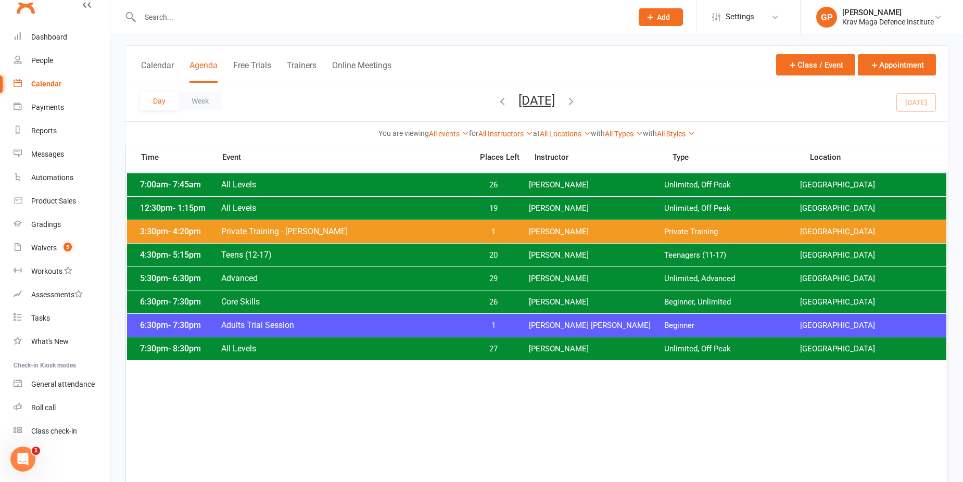
click at [277, 231] on span "Private Training - [PERSON_NAME]" at bounding box center [344, 231] width 246 height 10
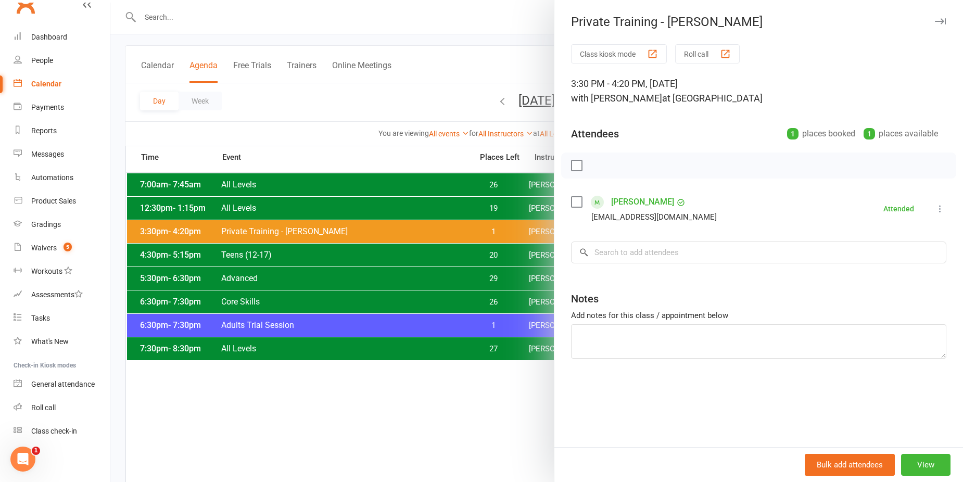
click at [625, 192] on div "Class kiosk mode Roll call 3:30 PM - 4:20 PM, [DATE] with [PERSON_NAME] at [GEO…" at bounding box center [758, 245] width 409 height 403
click at [625, 206] on link "[PERSON_NAME]" at bounding box center [642, 202] width 63 height 17
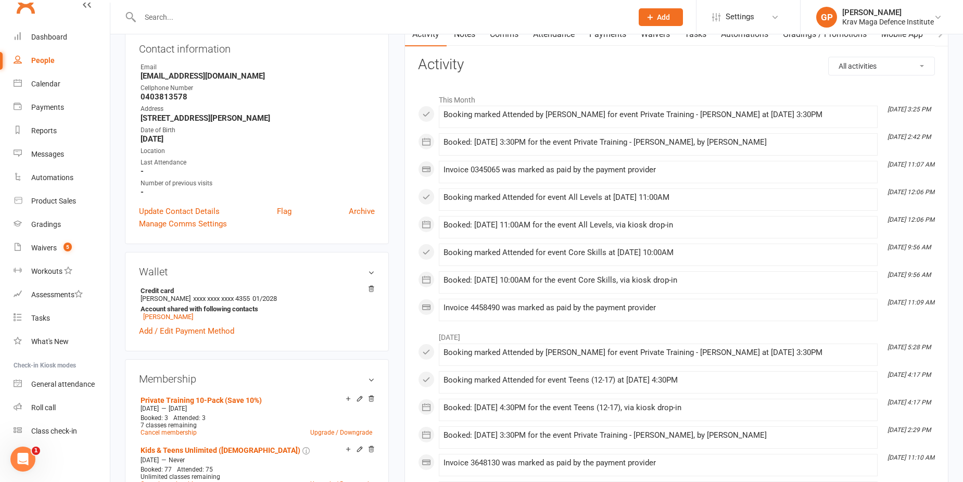
scroll to position [208, 0]
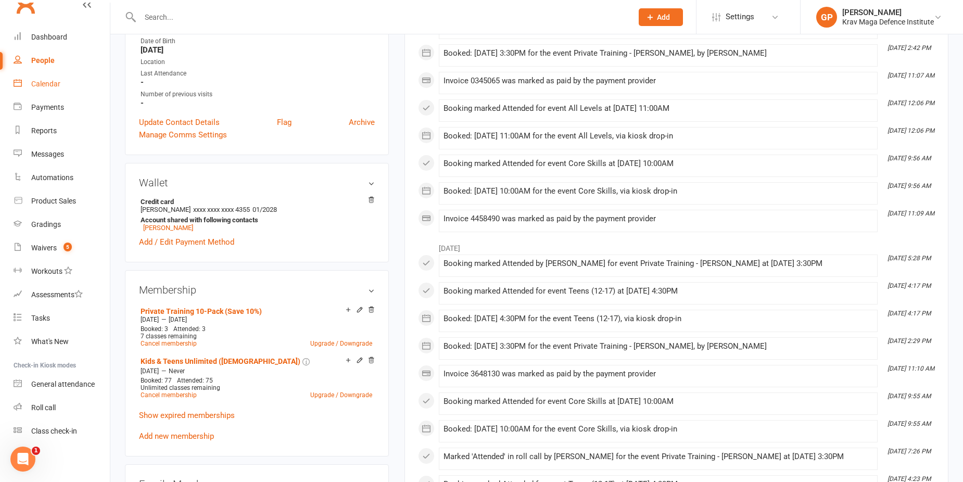
click at [46, 86] on div "Calendar" at bounding box center [45, 84] width 29 height 8
